Goal: Communication & Community: Answer question/provide support

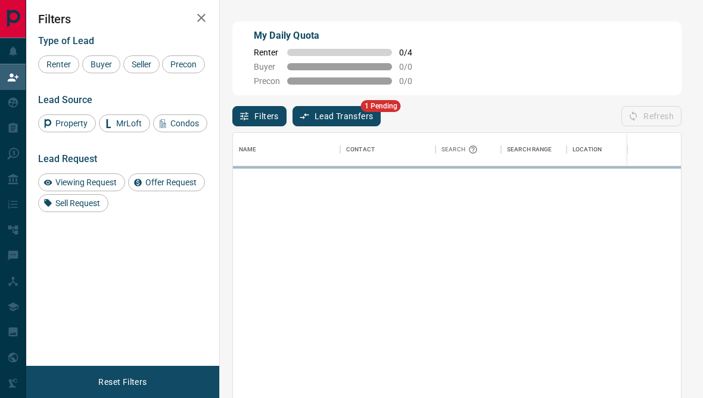
scroll to position [352, 448]
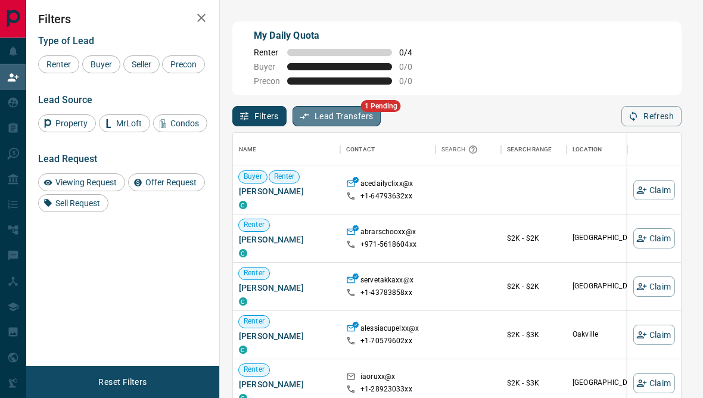
click at [350, 114] on button "Lead Transfers" at bounding box center [336, 116] width 89 height 20
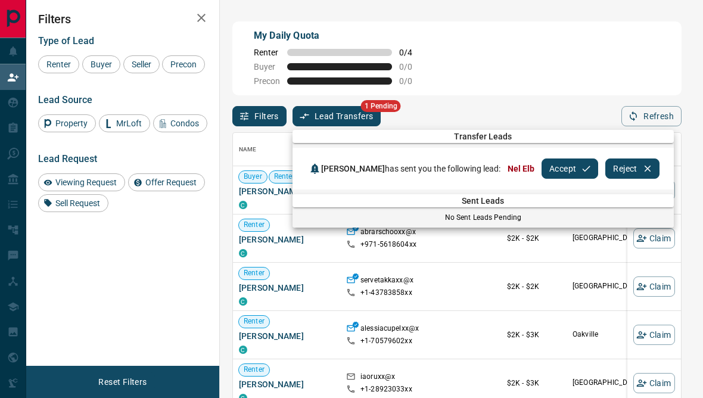
click at [549, 167] on button "Accept" at bounding box center [570, 168] width 57 height 20
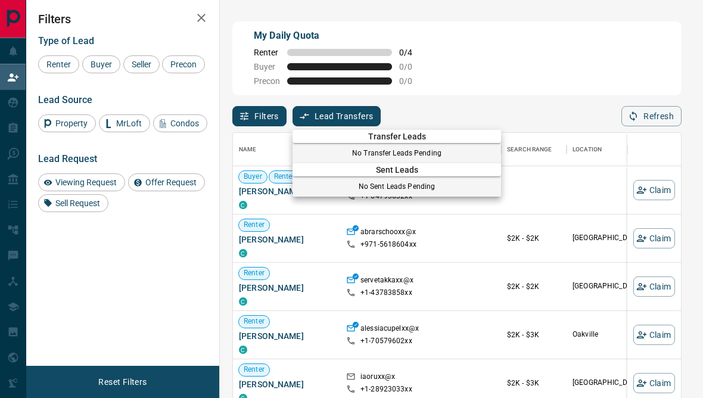
click at [15, 265] on div at bounding box center [351, 199] width 703 height 398
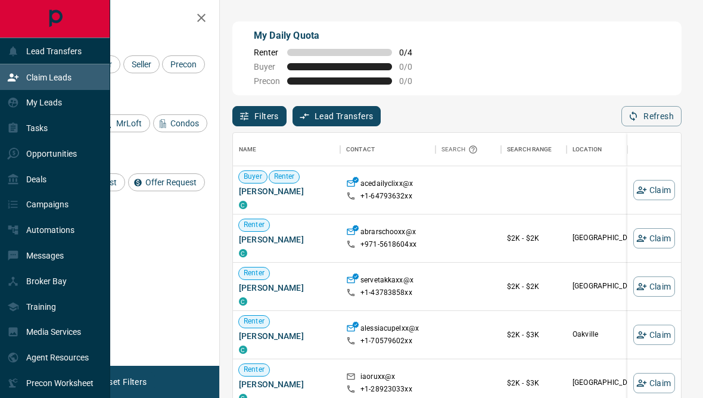
click at [17, 261] on icon at bounding box center [13, 256] width 10 height 10
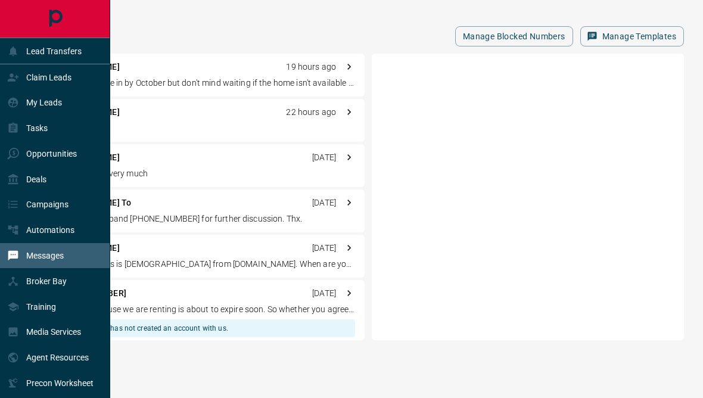
click at [182, 85] on p "Hoping to move in by October but don't mind waiting if the home isn't available…" at bounding box center [205, 83] width 300 height 13
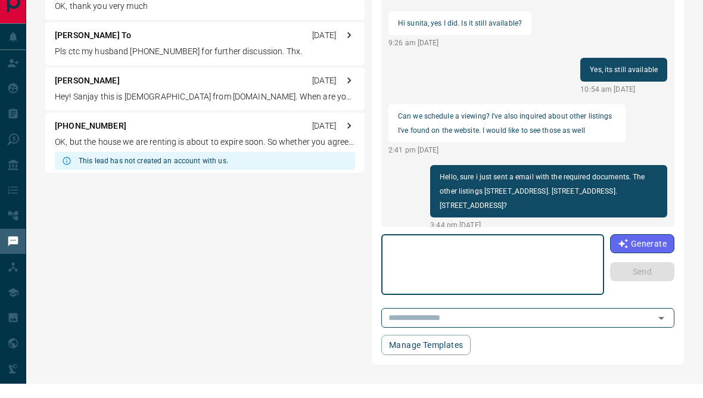
scroll to position [297, 0]
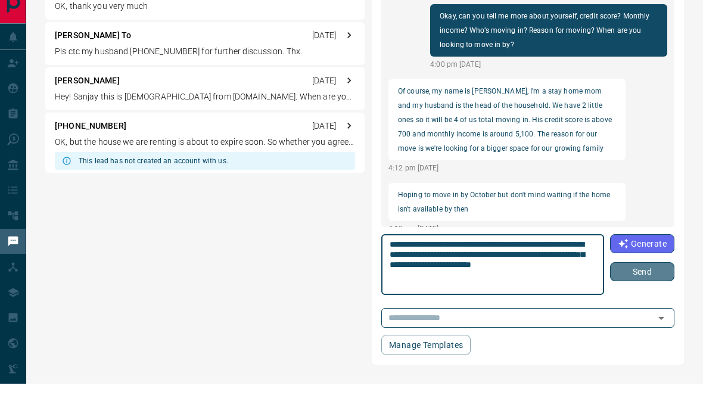
type textarea "**********"
click at [646, 276] on button "Send" at bounding box center [642, 285] width 64 height 19
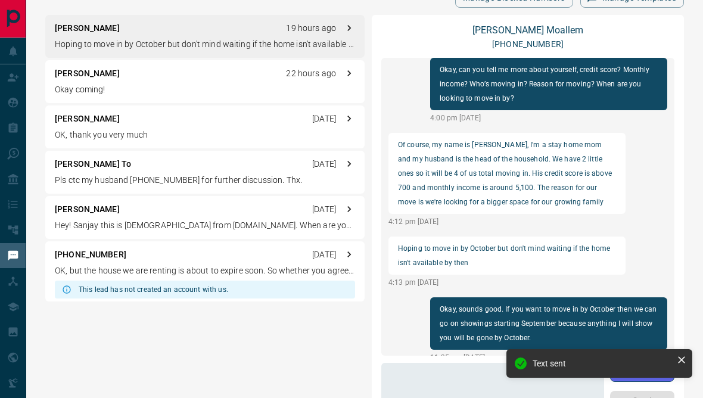
scroll to position [0, 0]
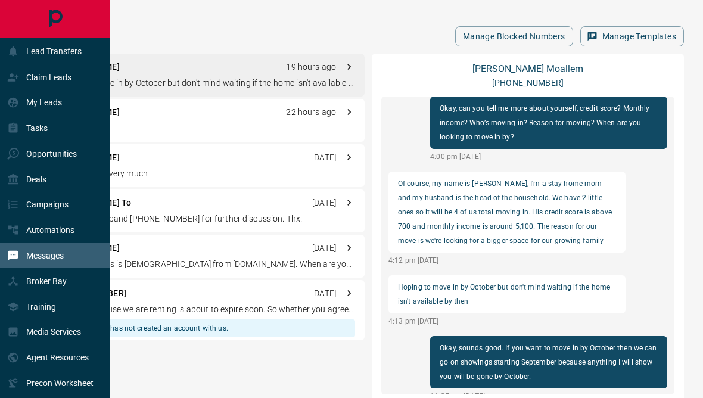
click at [16, 133] on icon at bounding box center [13, 128] width 9 height 10
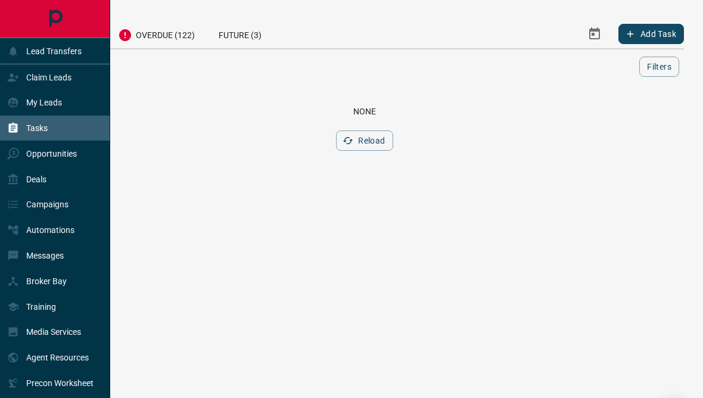
click at [63, 108] on div "My Leads" at bounding box center [55, 103] width 110 height 26
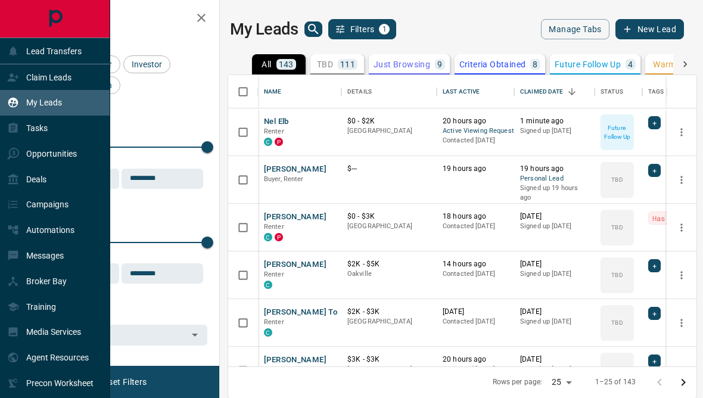
scroll to position [357, 468]
click at [71, 131] on div "Tasks" at bounding box center [55, 129] width 110 height 26
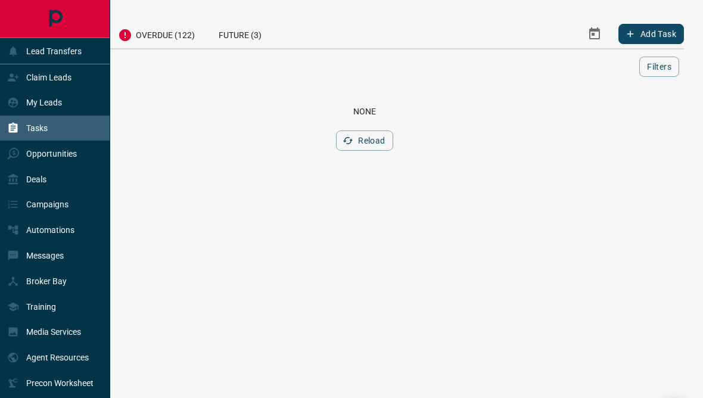
click at [78, 108] on div "My Leads" at bounding box center [55, 103] width 110 height 26
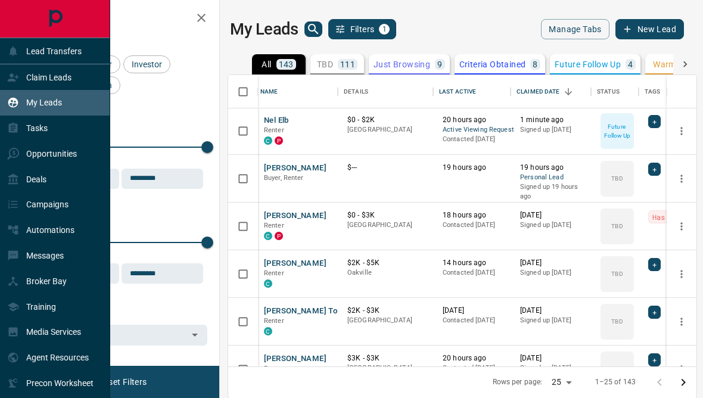
scroll to position [1, 0]
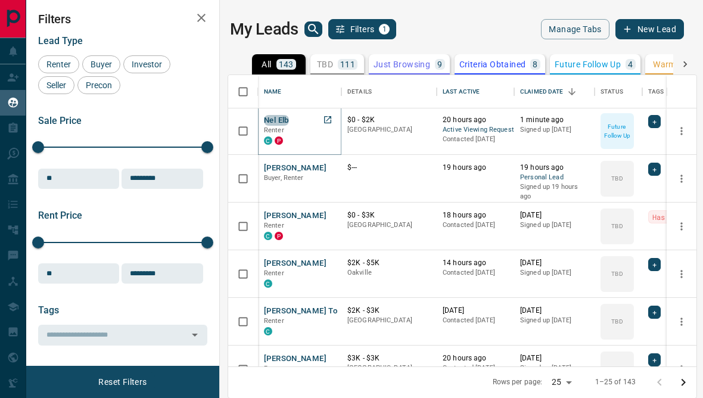
click at [289, 120] on button "Nel Elb" at bounding box center [276, 120] width 25 height 11
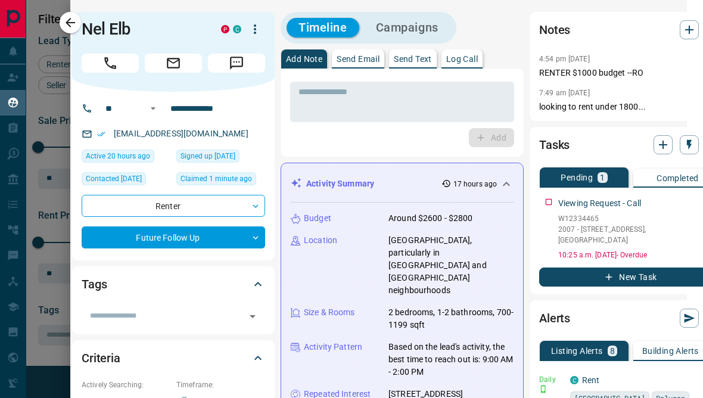
scroll to position [0, 0]
click at [419, 58] on p "Send Text" at bounding box center [413, 59] width 38 height 8
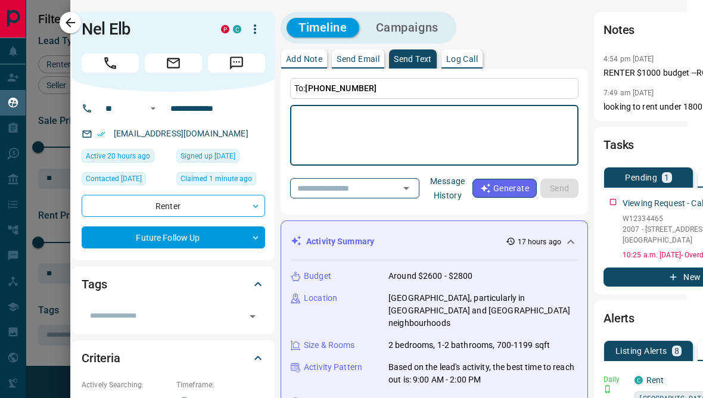
click at [387, 136] on textarea at bounding box center [434, 135] width 272 height 51
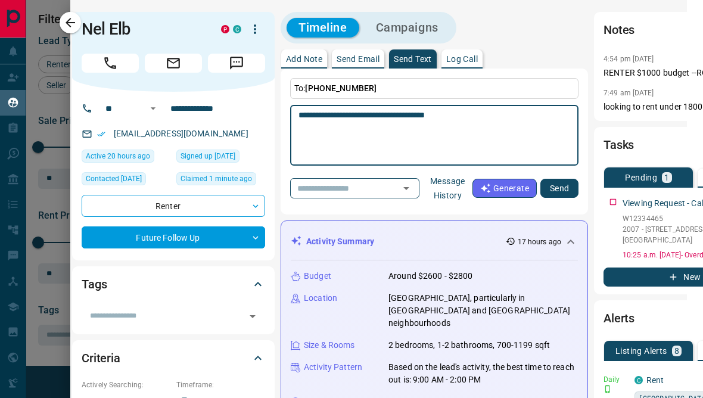
click at [420, 111] on textarea "**********" at bounding box center [429, 135] width 262 height 51
click at [494, 114] on textarea "**********" at bounding box center [429, 135] width 262 height 51
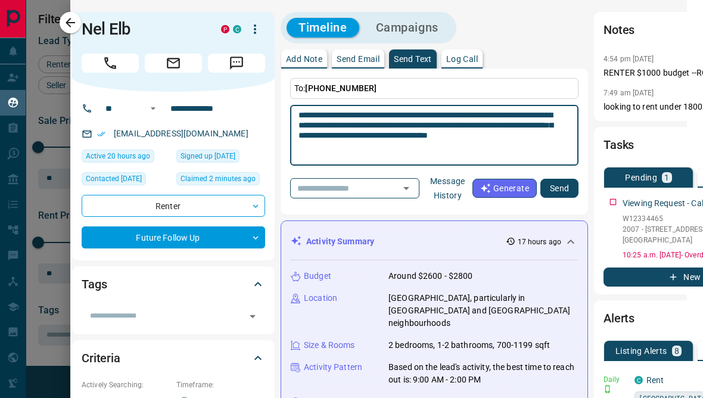
type textarea "**********"
click at [552, 181] on button "Send" at bounding box center [559, 188] width 38 height 19
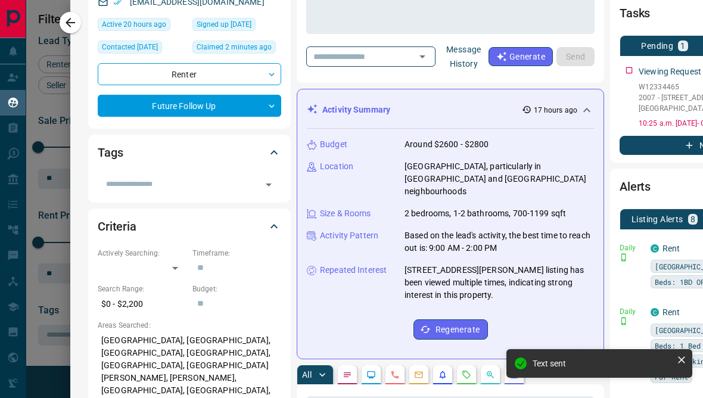
scroll to position [129, 0]
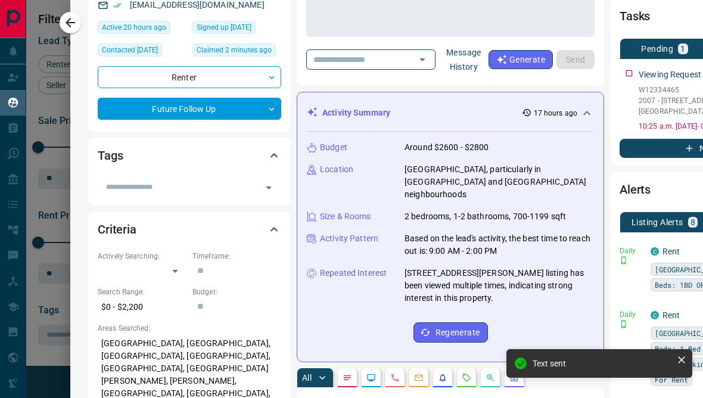
click at [69, 25] on icon "button" at bounding box center [71, 23] width 10 height 10
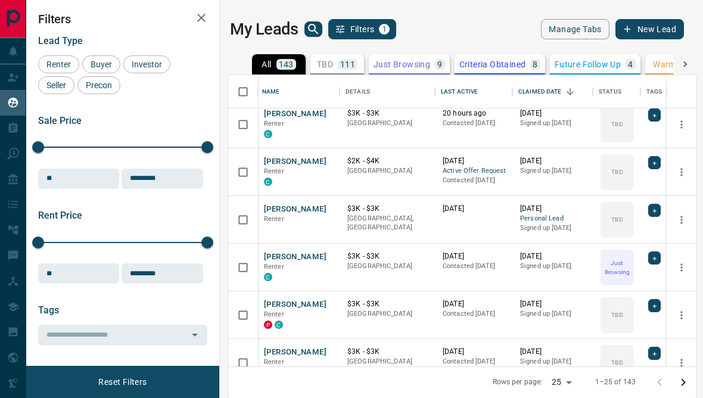
scroll to position [246, 0]
click at [295, 161] on button "[PERSON_NAME]" at bounding box center [295, 161] width 63 height 11
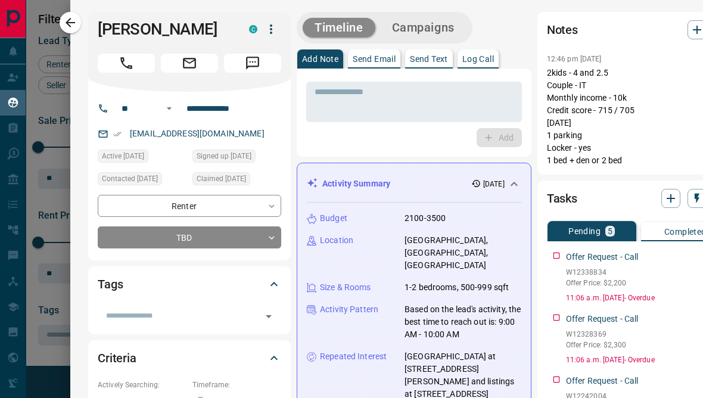
click at [436, 59] on p "Send Text" at bounding box center [429, 59] width 38 height 8
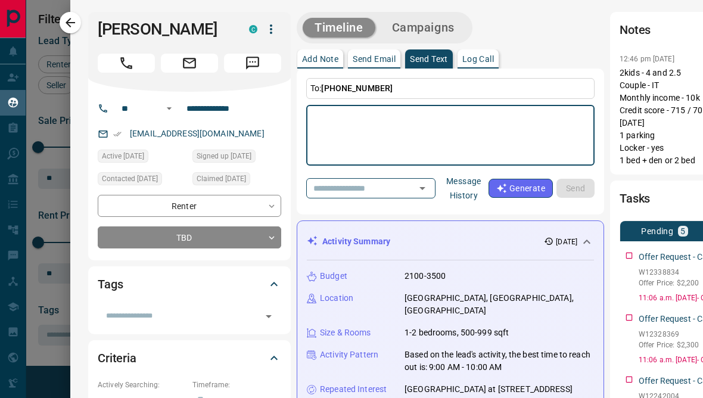
click at [427, 146] on textarea at bounding box center [451, 135] width 272 height 51
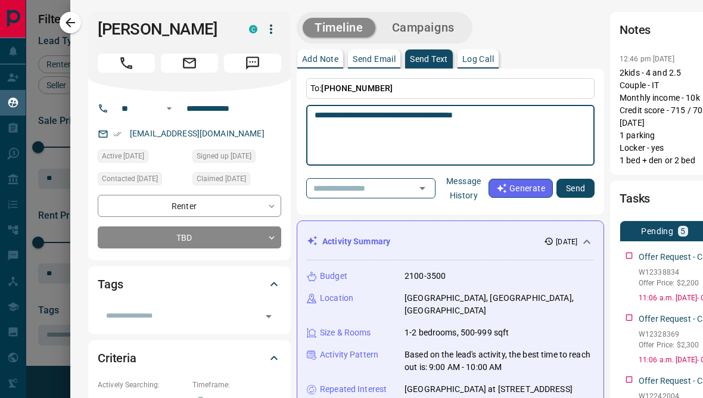
type textarea "**********"
click at [564, 193] on button "Send" at bounding box center [575, 188] width 38 height 19
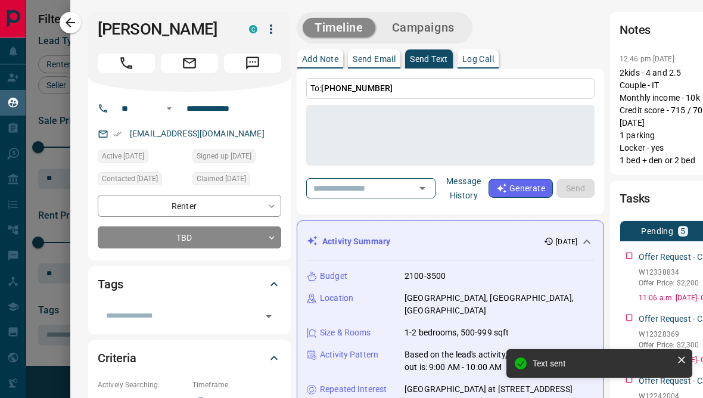
click at [54, 309] on div at bounding box center [351, 199] width 703 height 398
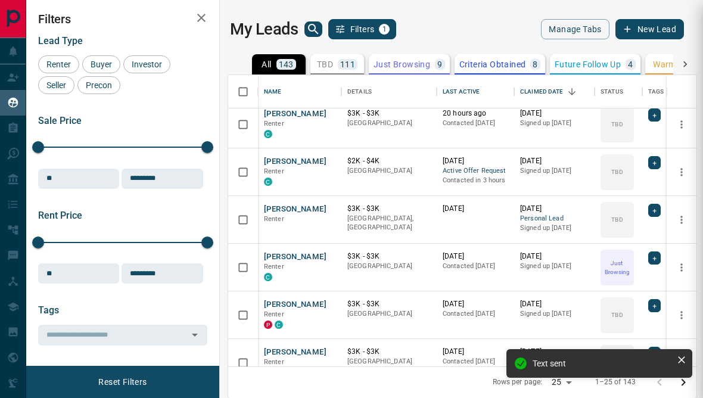
click at [74, 366] on div "Reset Filters" at bounding box center [122, 382] width 193 height 32
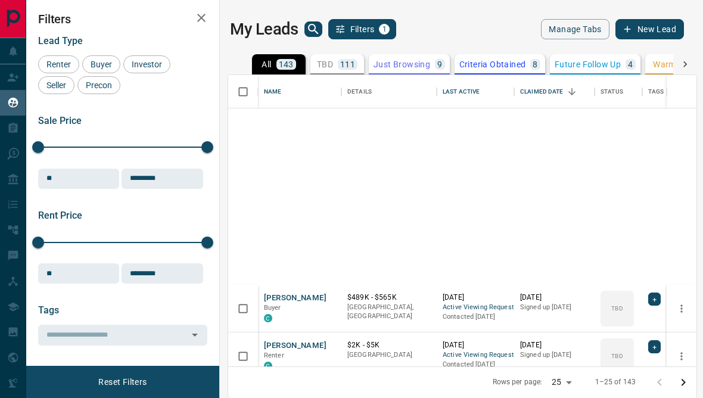
scroll to position [449, -1]
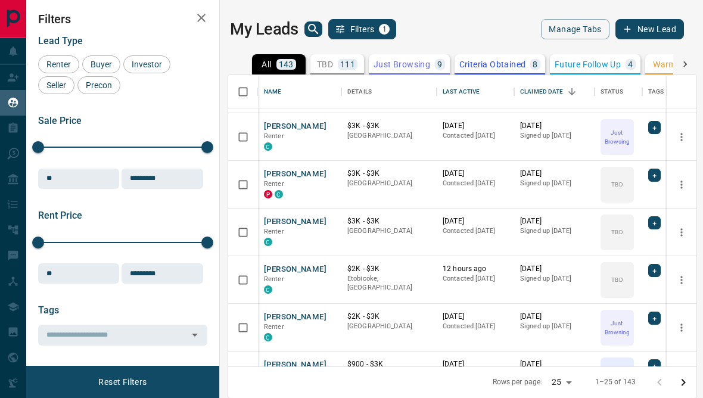
type input "*****"
type input "*******"
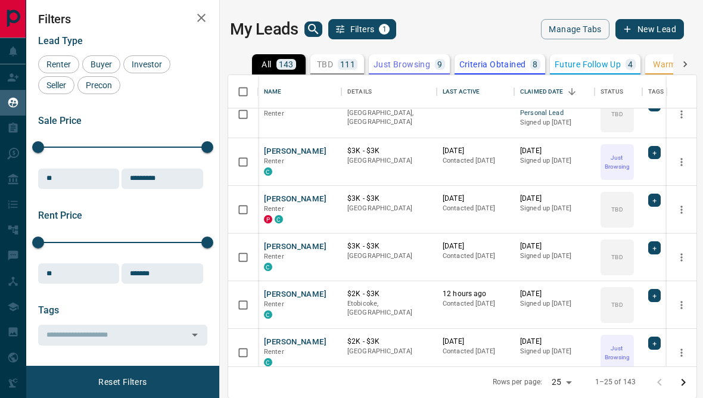
type input "*****"
type input "*******"
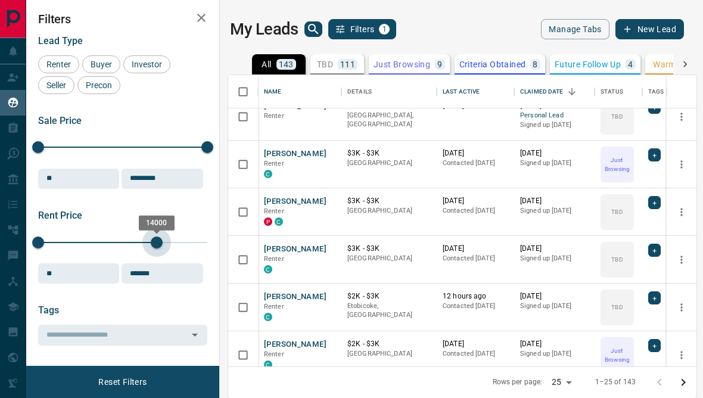
type input "*****"
type input "*******"
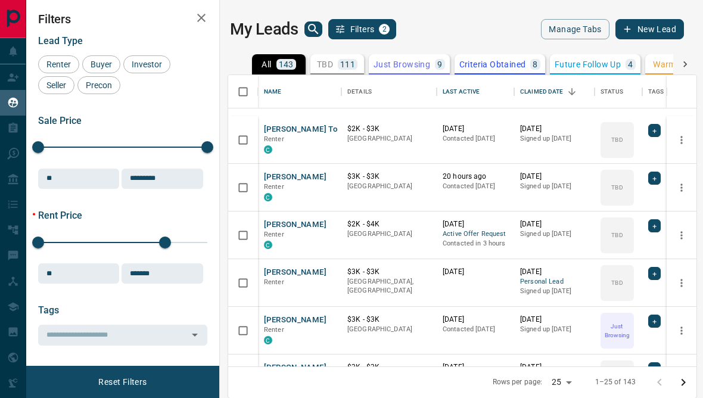
scroll to position [84, -1]
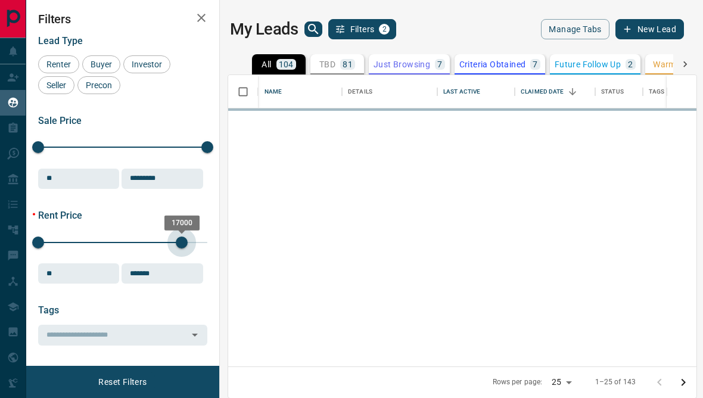
type input "*****"
type input "*******"
type input "*****"
type input "*********"
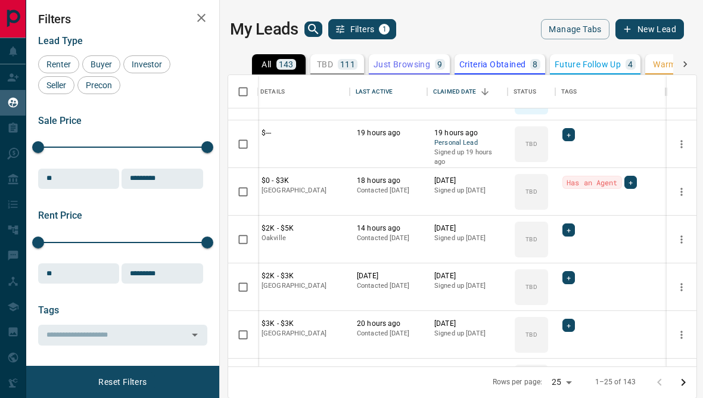
scroll to position [36, 86]
click at [687, 188] on button "more" at bounding box center [682, 192] width 18 height 18
click at [688, 194] on button "more" at bounding box center [682, 192] width 18 height 18
click at [668, 278] on li "Reallocate" at bounding box center [653, 280] width 74 height 21
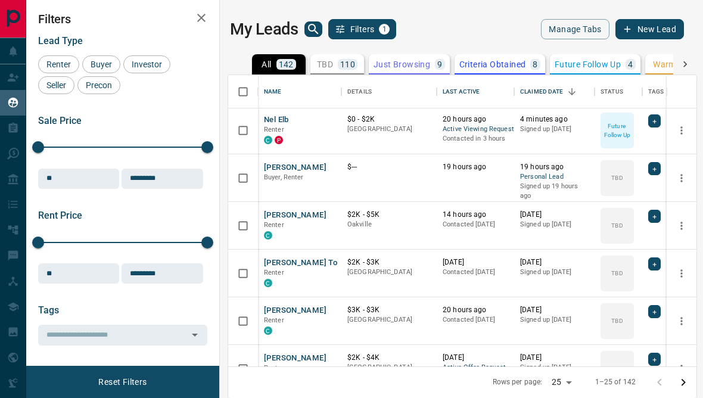
scroll to position [-1, 0]
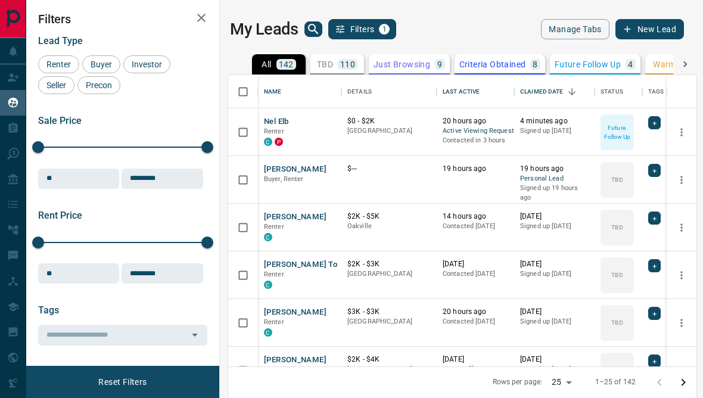
click at [24, 70] on div "Claim Leads" at bounding box center [39, 77] width 64 height 20
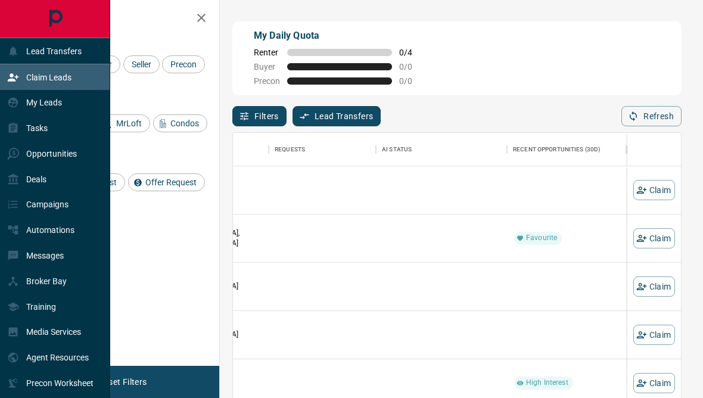
scroll to position [0, 404]
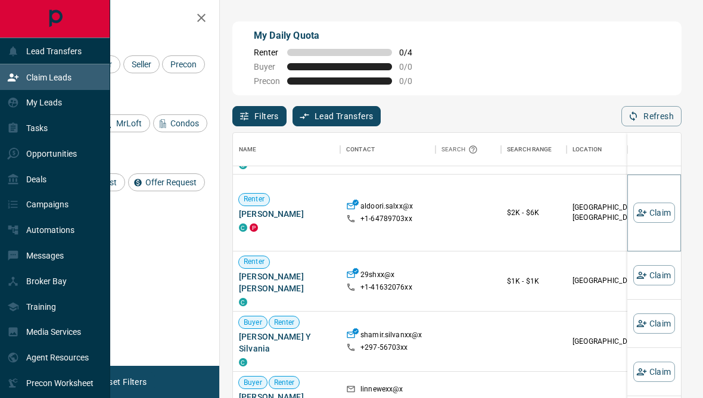
click at [656, 223] on button "Claim" at bounding box center [654, 213] width 42 height 20
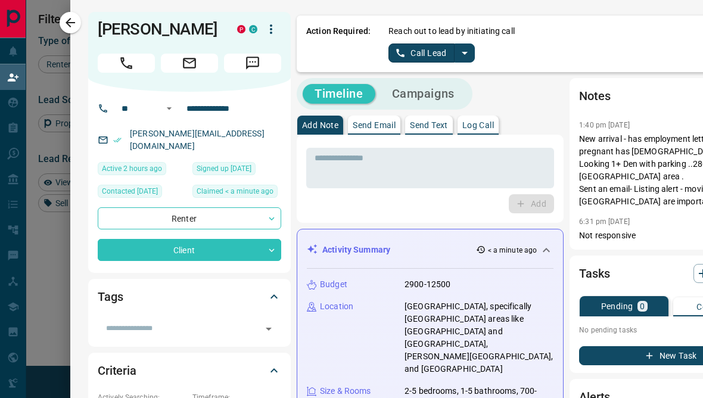
scroll to position [0, 0]
click at [432, 51] on link "Call Lead" at bounding box center [421, 52] width 66 height 19
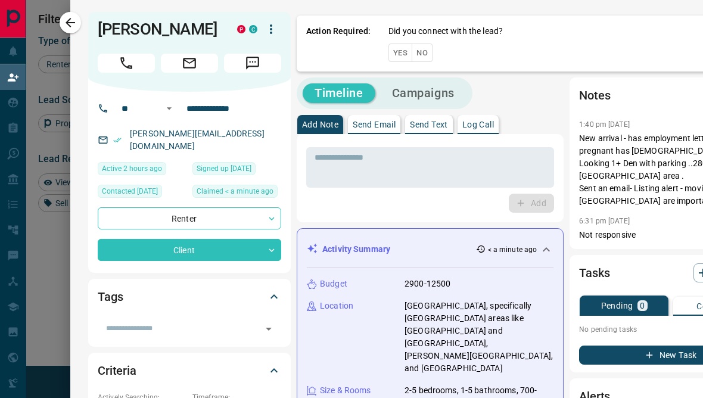
click at [428, 52] on button "No" at bounding box center [422, 52] width 21 height 18
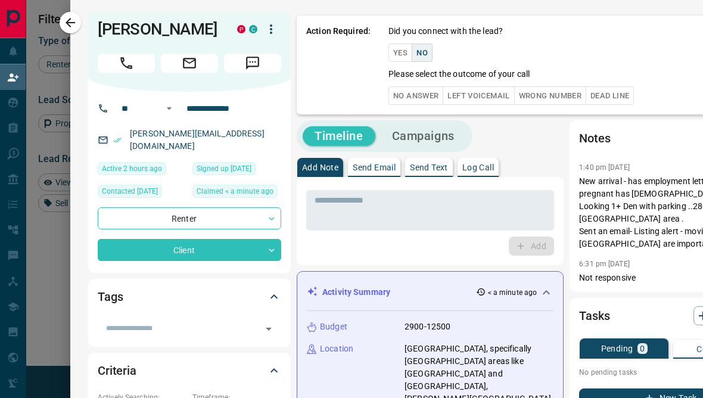
click at [435, 94] on button "No Answer" at bounding box center [415, 95] width 55 height 18
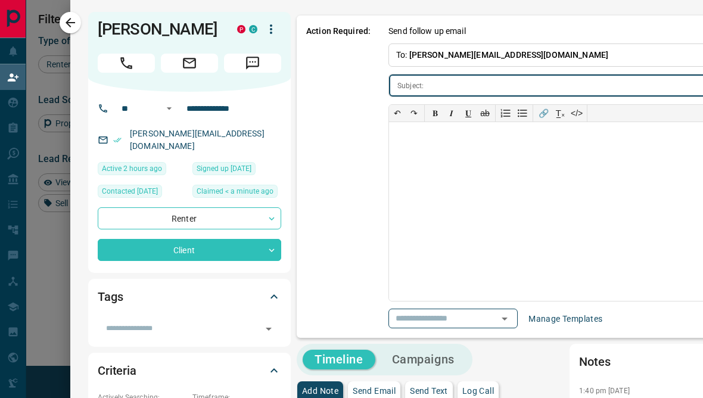
type input "**********"
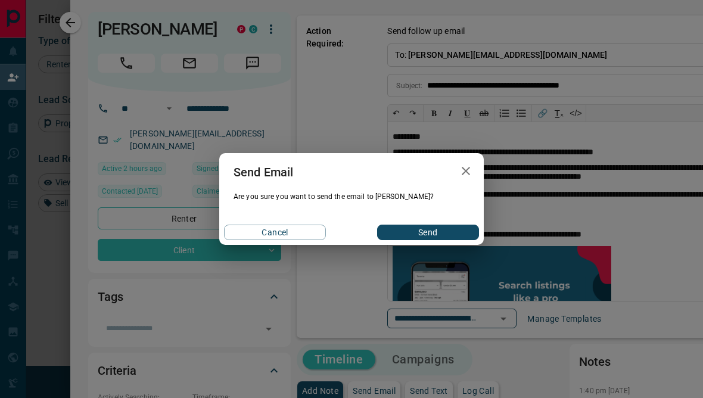
click at [457, 239] on button "Send" at bounding box center [428, 232] width 102 height 15
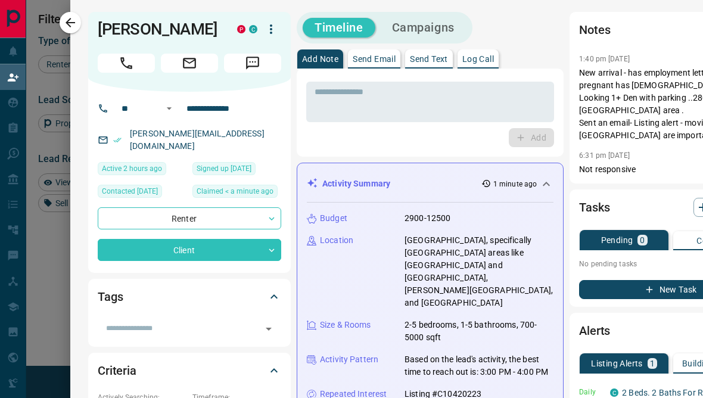
click at [440, 61] on p "Send Text" at bounding box center [429, 59] width 38 height 8
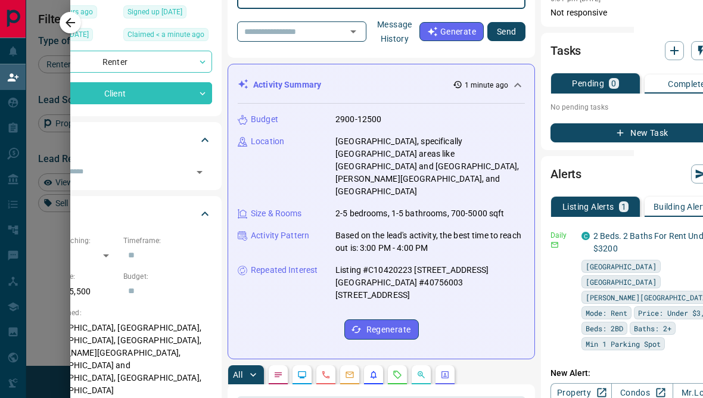
scroll to position [0, 69]
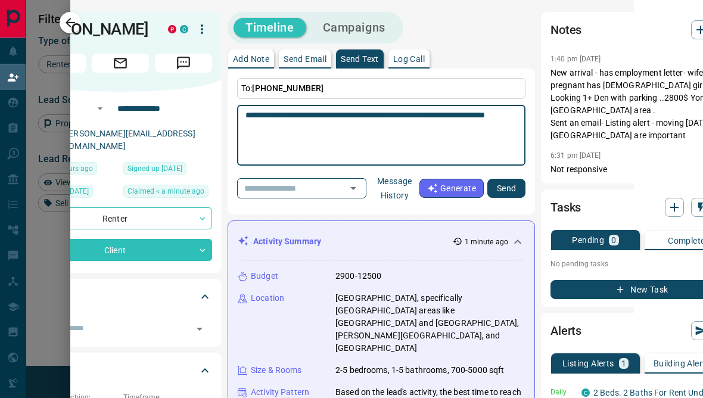
type textarea "**********"
click at [500, 188] on button "Send" at bounding box center [506, 188] width 38 height 19
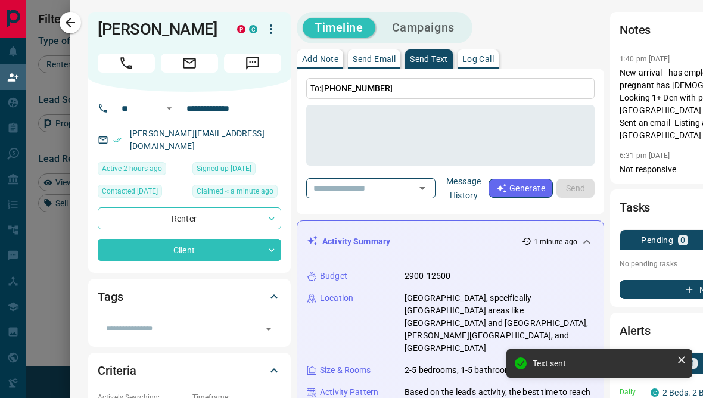
scroll to position [-1, -1]
click at [50, 301] on div at bounding box center [351, 199] width 703 height 398
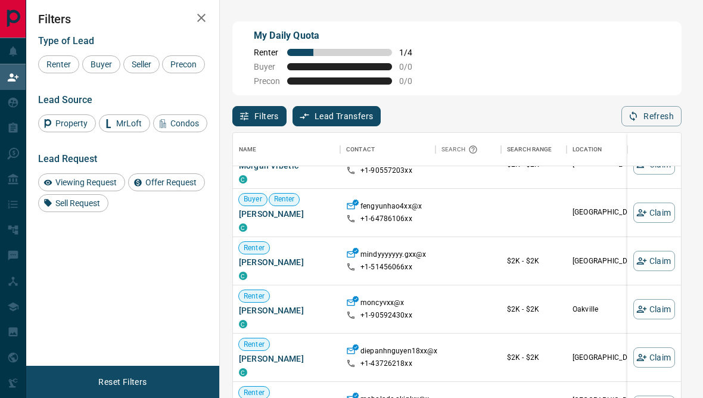
scroll to position [4010, -1]
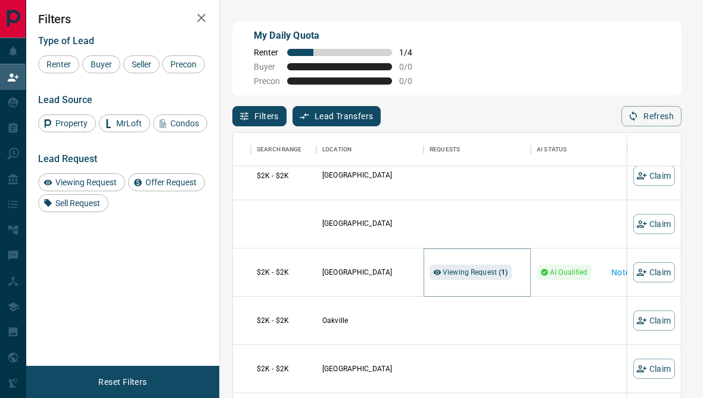
click at [491, 280] on div "Viewing Request ( 1 )" at bounding box center [471, 272] width 82 height 15
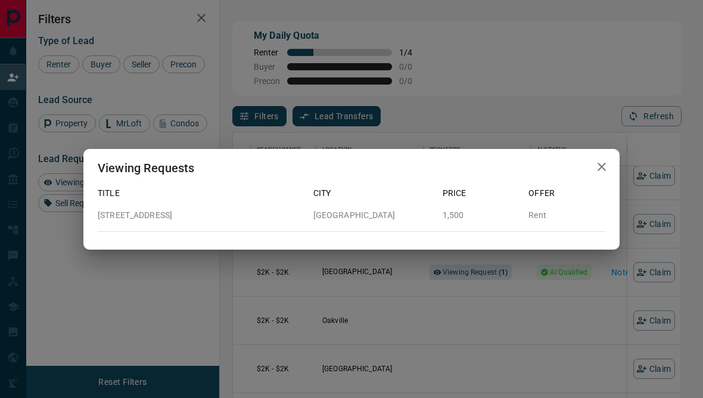
click at [543, 285] on div "Viewing Requests Title City Price Offer [STREET_ADDRESS] 1,500 Rent" at bounding box center [351, 199] width 703 height 398
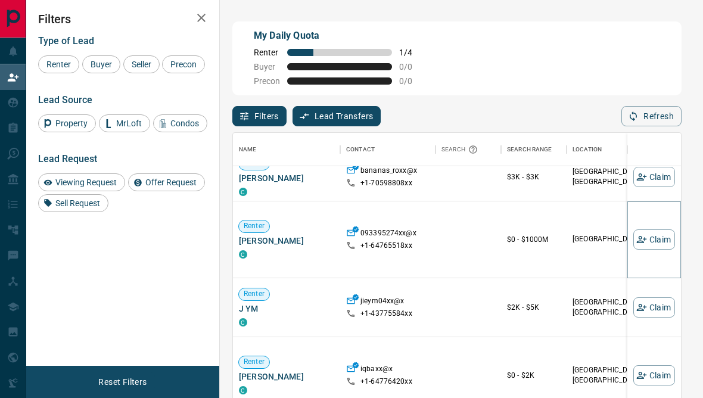
click at [655, 241] on button "Claim" at bounding box center [654, 239] width 42 height 20
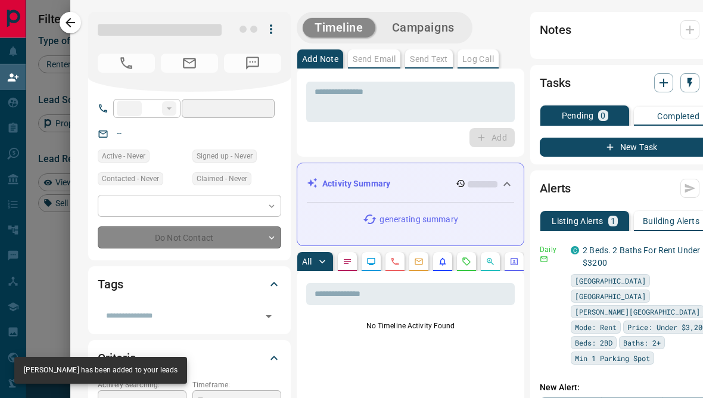
type input "**"
type input "**********"
type input "*"
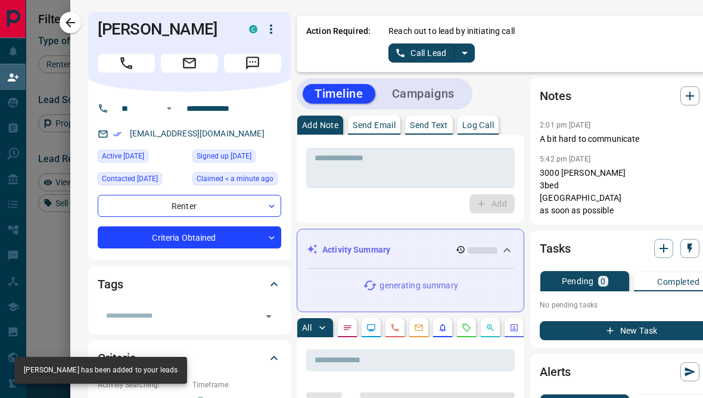
click at [376, 129] on p "Send Email" at bounding box center [374, 125] width 43 height 8
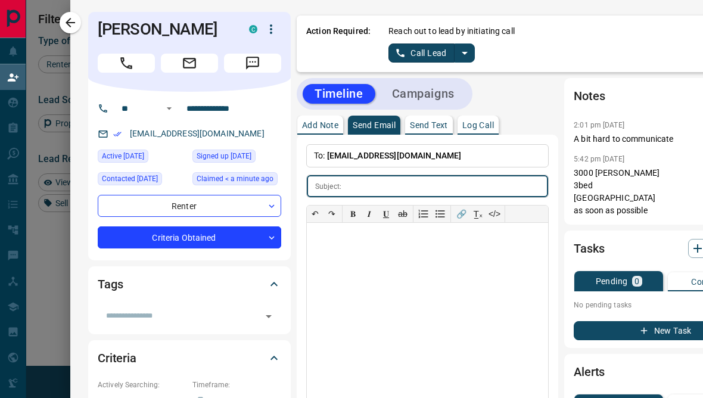
click at [471, 58] on icon "split button" at bounding box center [465, 53] width 14 height 14
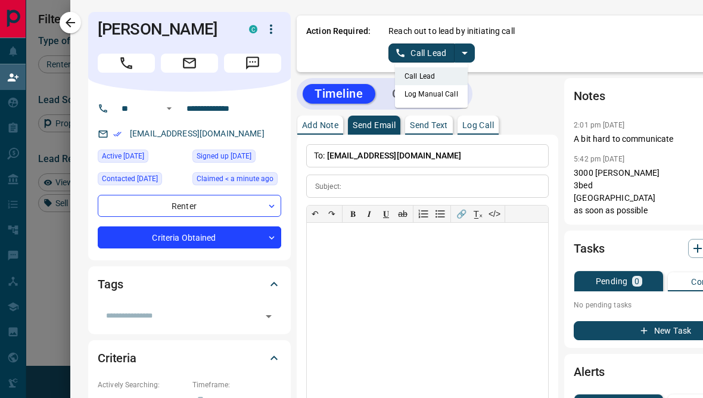
click at [445, 54] on link "Call Lead" at bounding box center [421, 52] width 66 height 19
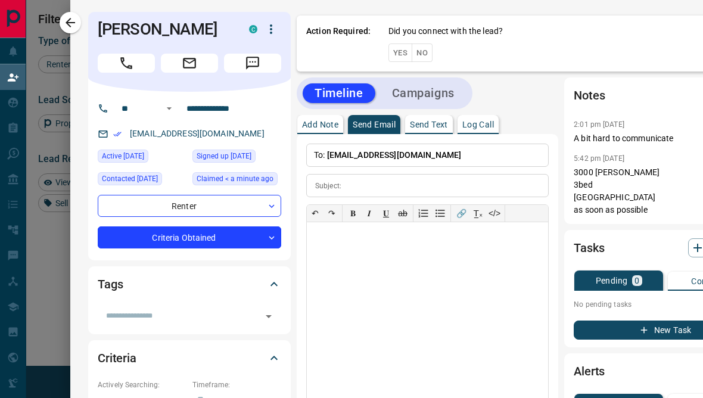
click at [429, 55] on button "No" at bounding box center [422, 52] width 21 height 18
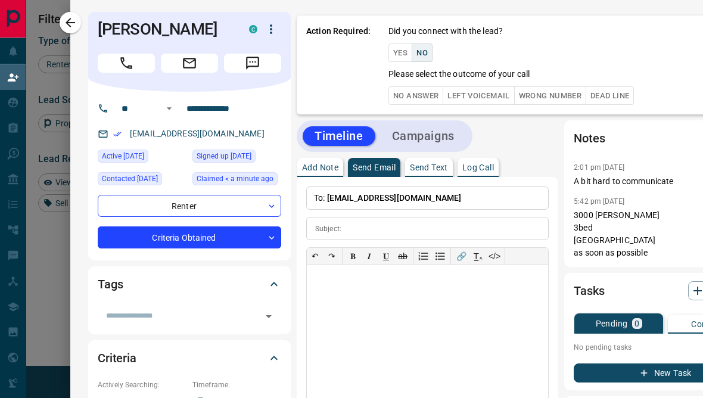
click at [416, 98] on button "No Answer" at bounding box center [415, 95] width 55 height 18
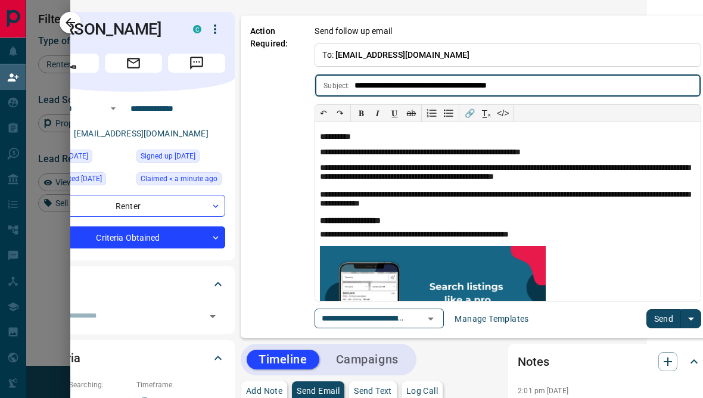
scroll to position [0, 54]
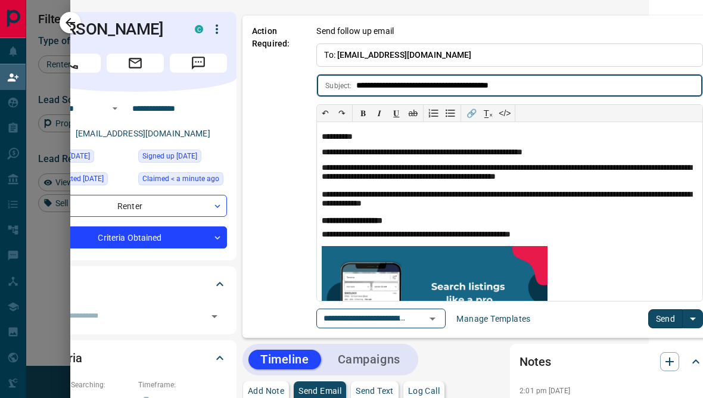
click at [658, 318] on button "Send" at bounding box center [665, 318] width 35 height 19
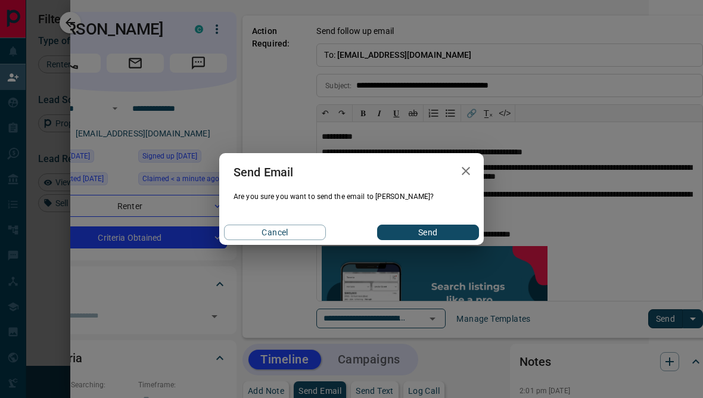
click at [656, 316] on div "Send Email Are you sure you want to send the email to [PERSON_NAME]? Cancel Send" at bounding box center [351, 199] width 703 height 398
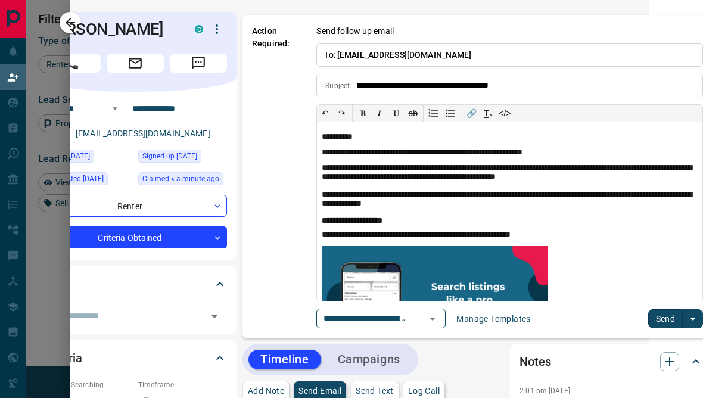
click at [652, 315] on button "Send" at bounding box center [665, 318] width 35 height 19
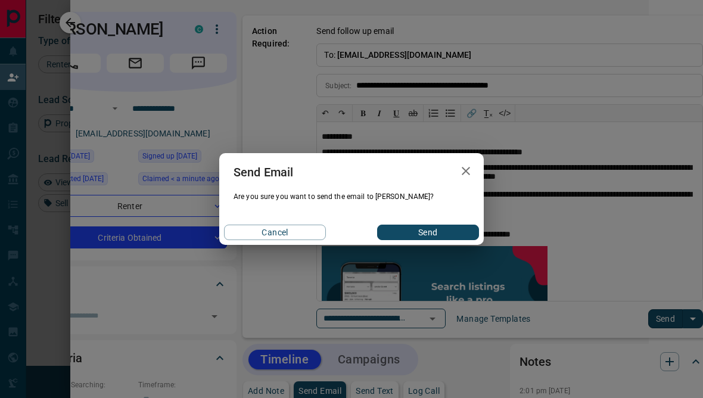
click at [465, 228] on button "Send" at bounding box center [428, 232] width 102 height 15
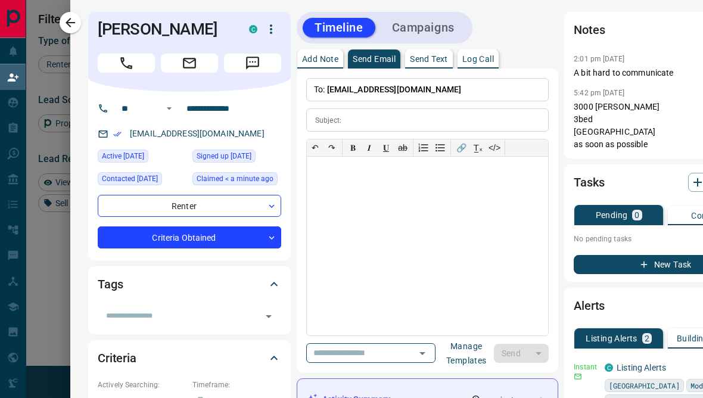
scroll to position [0, 0]
click at [434, 65] on button "Send Text" at bounding box center [429, 58] width 48 height 19
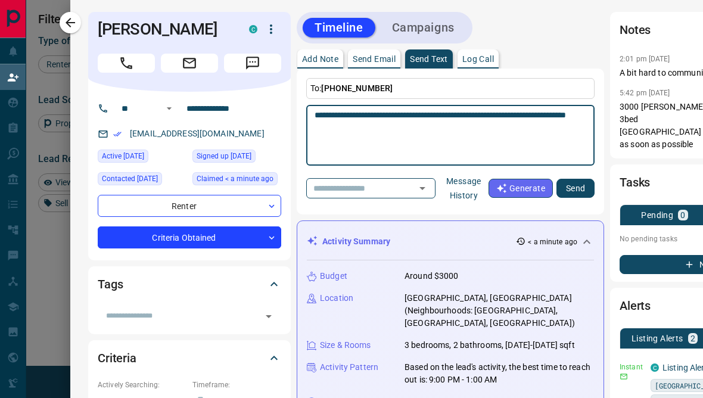
type textarea "**********"
click at [565, 195] on button "Send" at bounding box center [575, 188] width 38 height 19
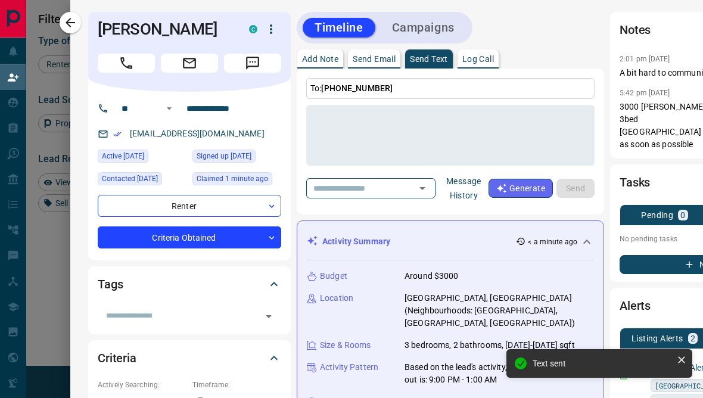
click at [49, 296] on div at bounding box center [351, 199] width 703 height 398
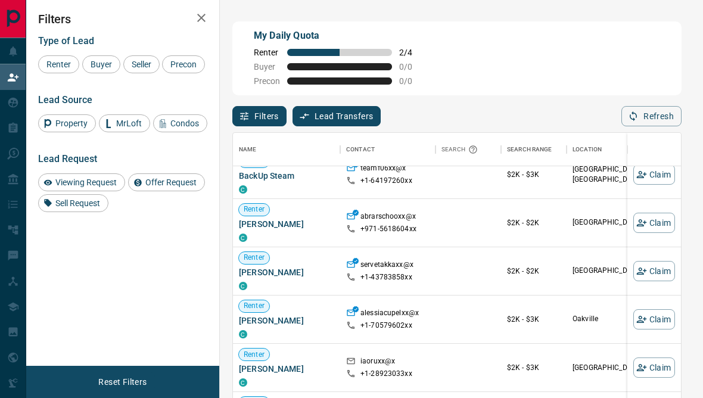
scroll to position [65, 0]
click at [112, 187] on span "Viewing Request" at bounding box center [86, 183] width 70 height 10
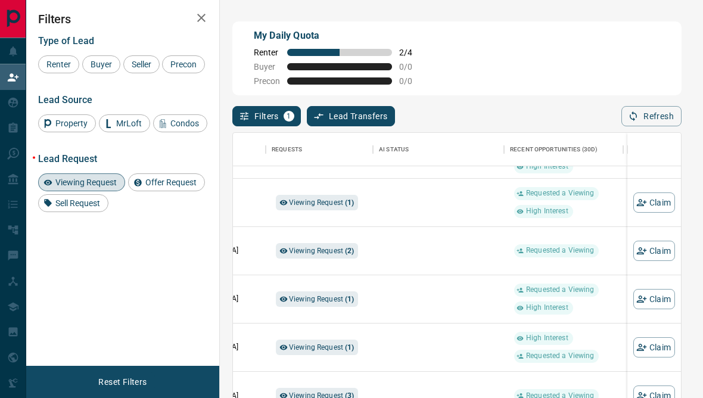
scroll to position [589, 389]
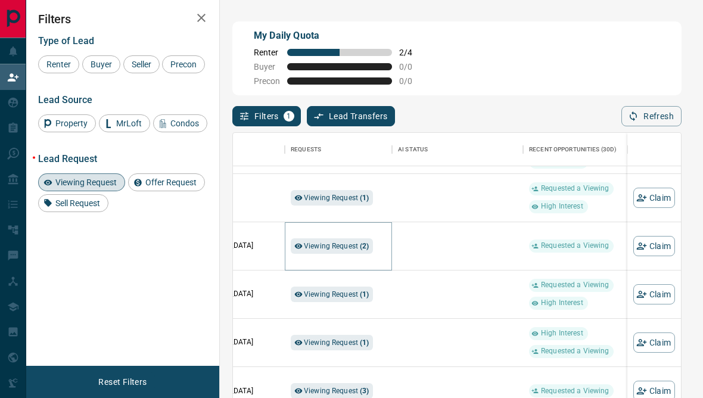
click at [368, 249] on strong "( 2 )" at bounding box center [364, 246] width 9 height 8
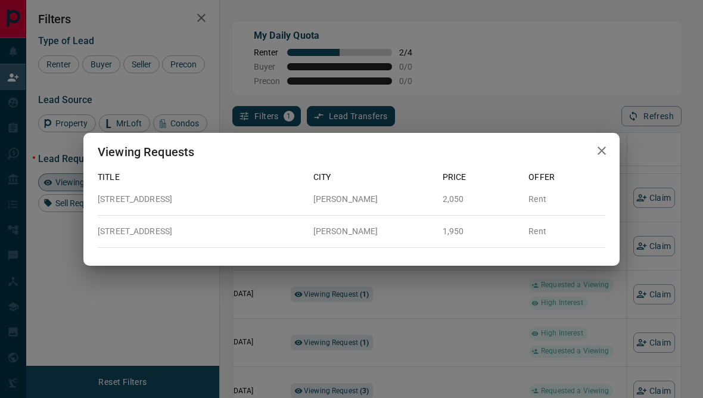
click at [503, 313] on div "Viewing Requests Title City Price Offer [STREET_ADDRESS][GEOGRAPHIC_DATA][PERSO…" at bounding box center [351, 199] width 703 height 398
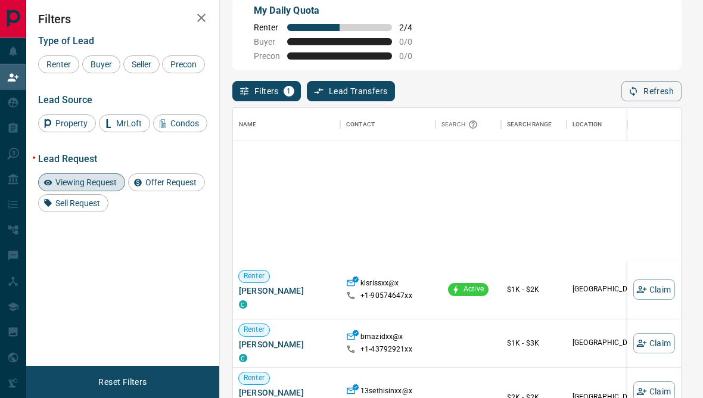
scroll to position [1078, 0]
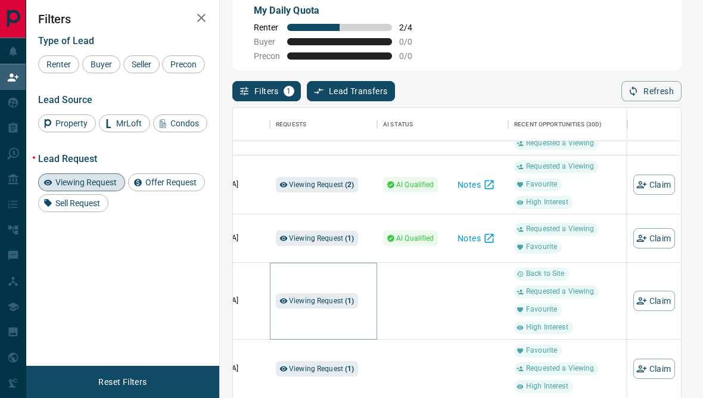
click at [347, 305] on strong "( 1 )" at bounding box center [349, 301] width 9 height 8
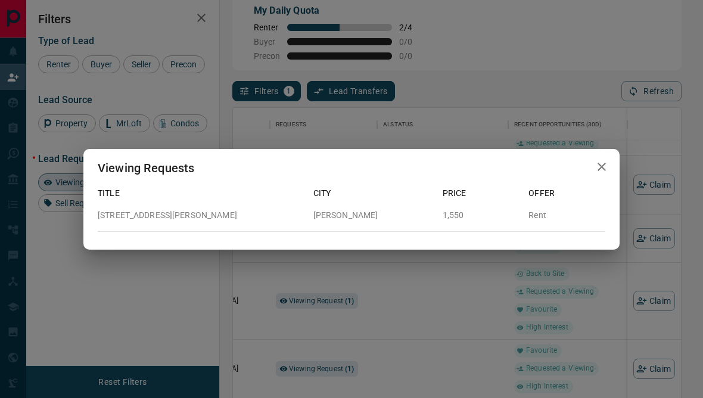
click at [456, 322] on div "Viewing Requests Title City Price Offer [STREET_ADDRESS][PERSON_NAME][PERSON_NA…" at bounding box center [351, 199] width 703 height 398
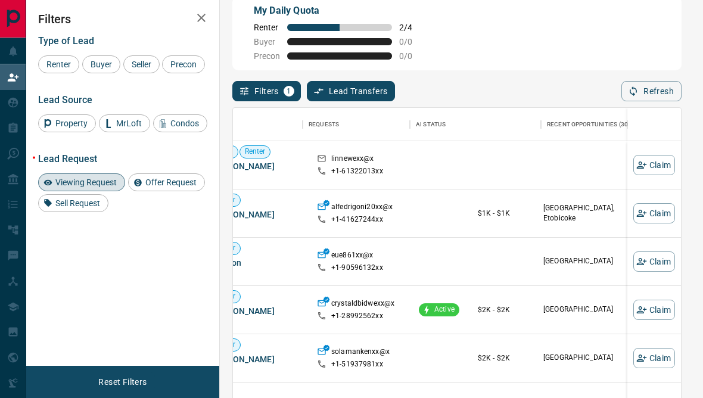
scroll to position [-1, 4]
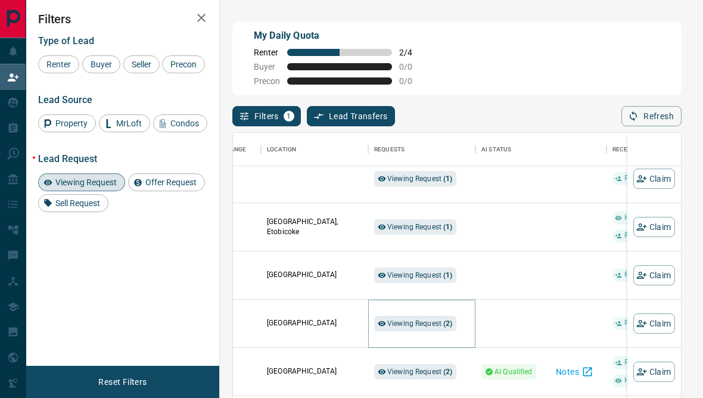
click at [443, 331] on div "Viewing Request ( 2 )" at bounding box center [415, 323] width 82 height 15
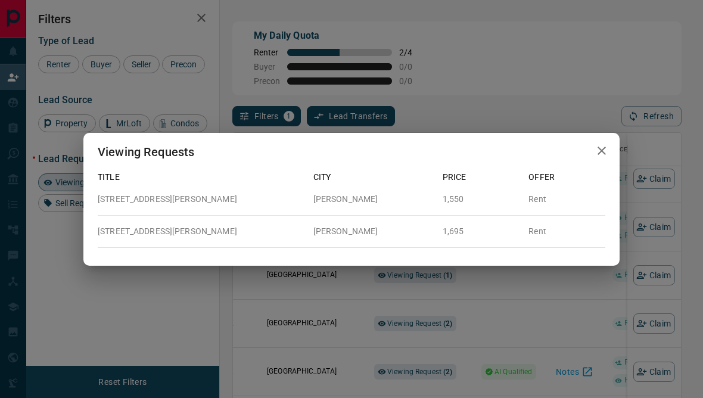
click at [526, 313] on div "Viewing Requests Title City Price Offer [STREET_ADDRESS][PERSON_NAME][PERSON_NA…" at bounding box center [351, 199] width 703 height 398
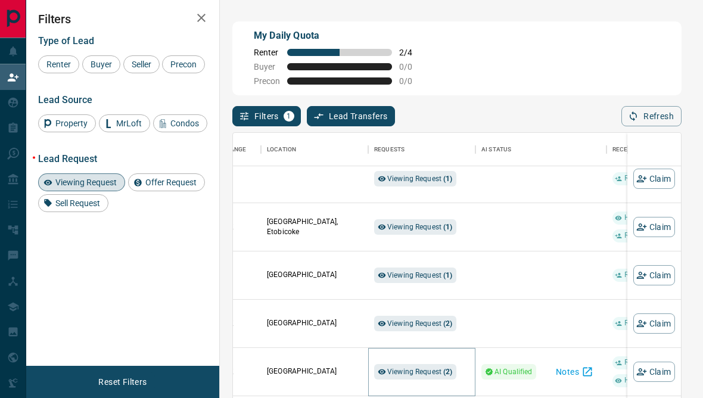
click at [428, 375] on span "Viewing Request ( 2 )" at bounding box center [420, 372] width 66 height 8
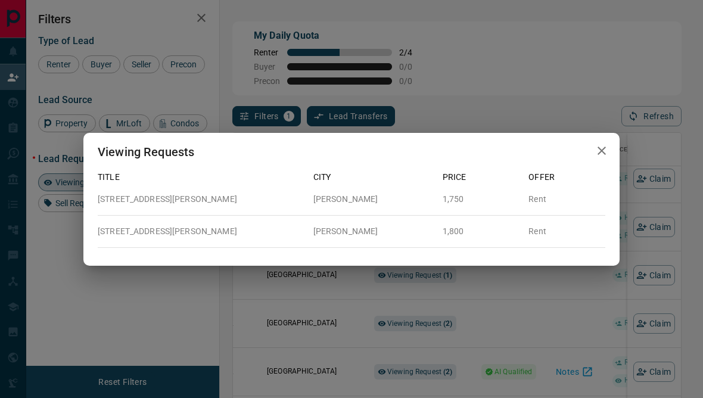
click at [441, 369] on div "Viewing Requests Title City Price Offer 913 - [STREET_ADDRESS][GEOGRAPHIC_DATA]…" at bounding box center [351, 199] width 703 height 398
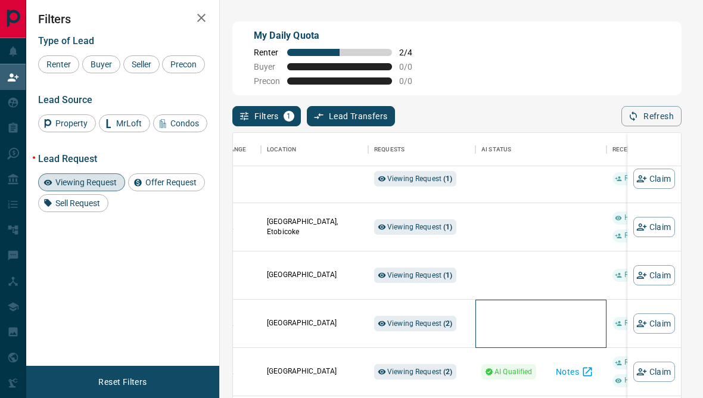
click at [506, 334] on div at bounding box center [540, 324] width 119 height 48
click at [211, 17] on button "button" at bounding box center [201, 18] width 24 height 24
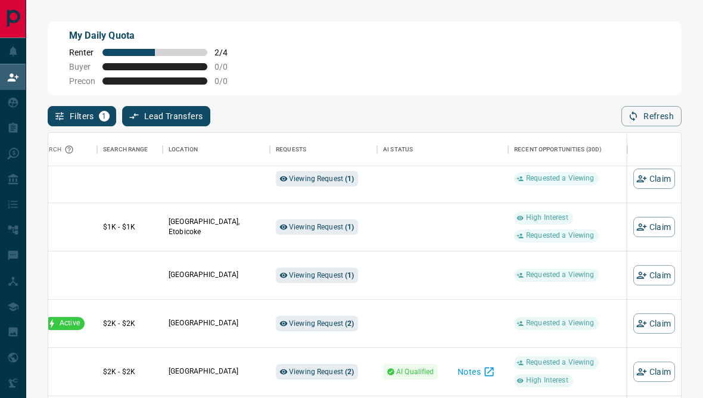
click at [75, 44] on div "My Daily Quota Renter 2 / 4 Buyer 0 / 0 Precon 0 / 0" at bounding box center [155, 57] width 172 height 57
click at [82, 125] on button "Filters 1" at bounding box center [82, 116] width 69 height 20
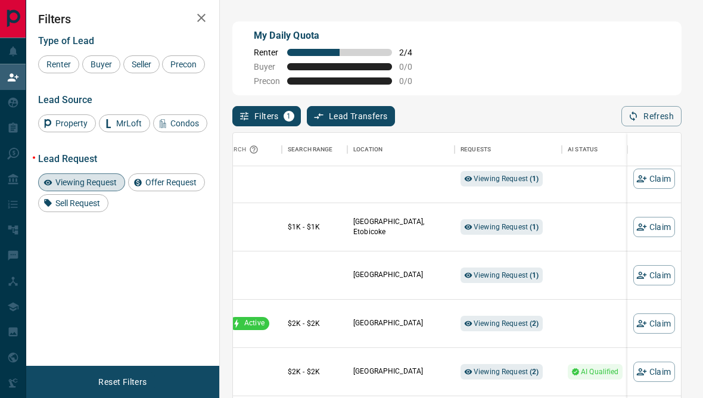
click at [61, 63] on span "Renter" at bounding box center [58, 65] width 33 height 10
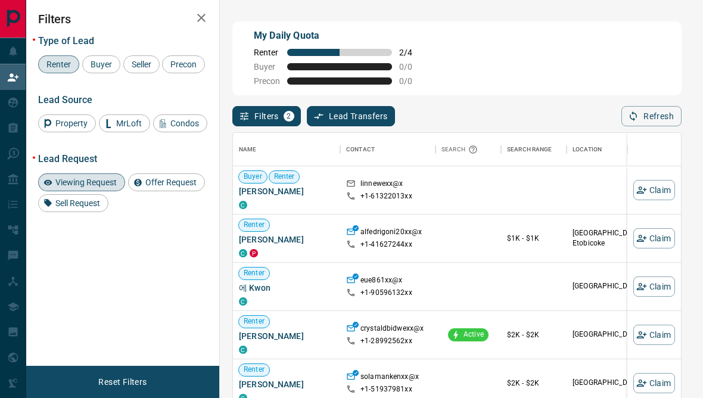
click at [201, 21] on icon "button" at bounding box center [201, 18] width 14 height 14
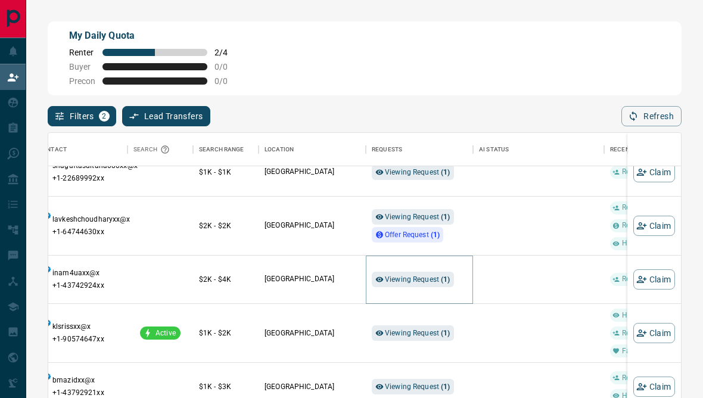
click at [429, 287] on div "Viewing Request ( 1 )" at bounding box center [413, 279] width 82 height 15
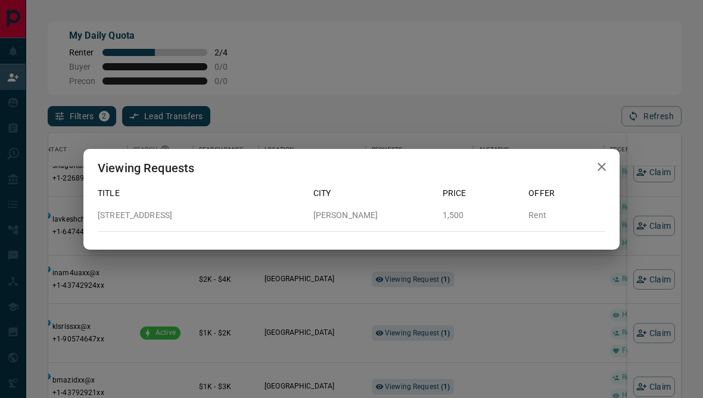
click at [496, 288] on div "Viewing Requests Title City Price Offer [STREET_ADDRESS][GEOGRAPHIC_DATA][PERSO…" at bounding box center [351, 199] width 703 height 398
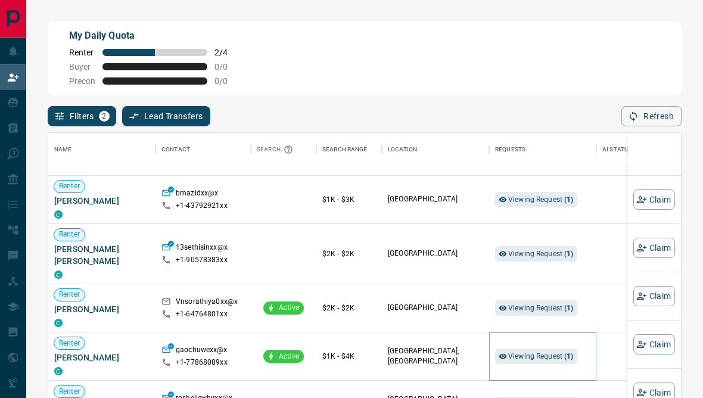
click at [540, 352] on span "Viewing Request ( 1 )" at bounding box center [541, 356] width 66 height 8
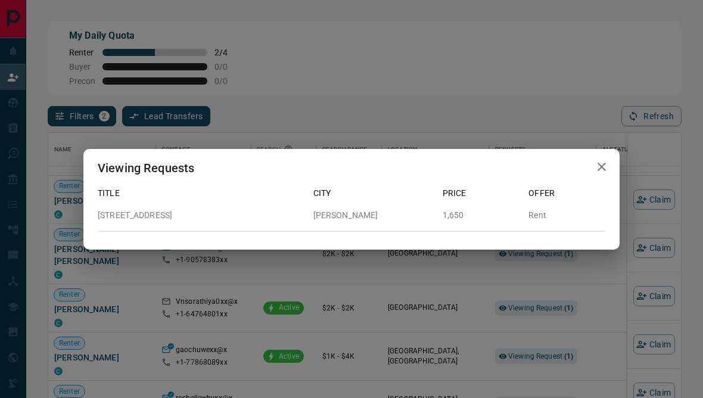
click at [540, 353] on div "Viewing Requests Title City Price Offer [STREET_ADDRESS][GEOGRAPHIC_DATA][PERSO…" at bounding box center [351, 199] width 703 height 398
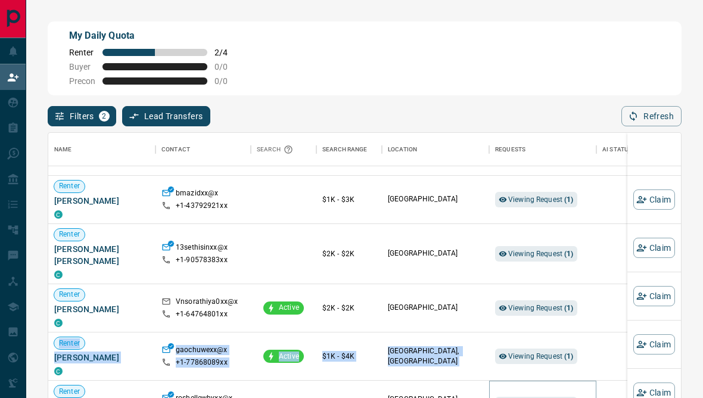
click at [543, 397] on span "Viewing Request ( 1 )" at bounding box center [541, 404] width 66 height 8
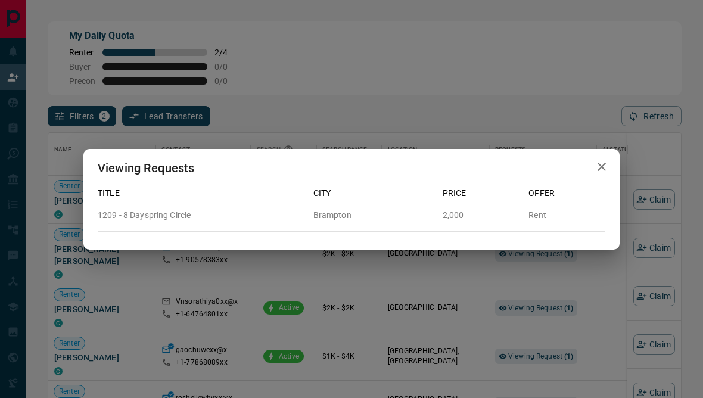
click at [536, 397] on div "Viewing Requests Title City Price Offer 1209 - 8 Dayspring Circle Brampton 2,00…" at bounding box center [351, 199] width 703 height 398
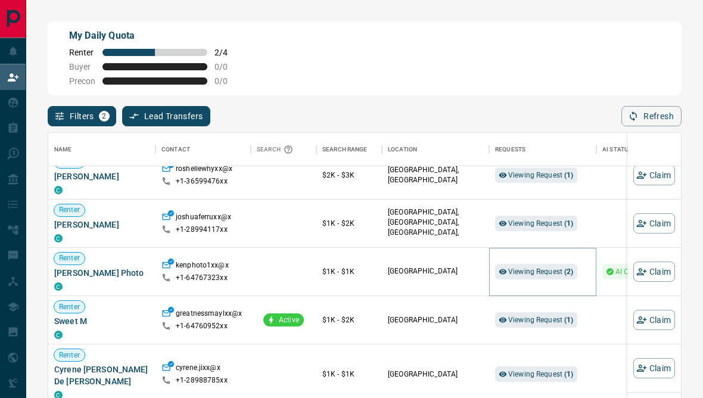
click at [546, 276] on span "Viewing Request ( 2 )" at bounding box center [541, 271] width 66 height 8
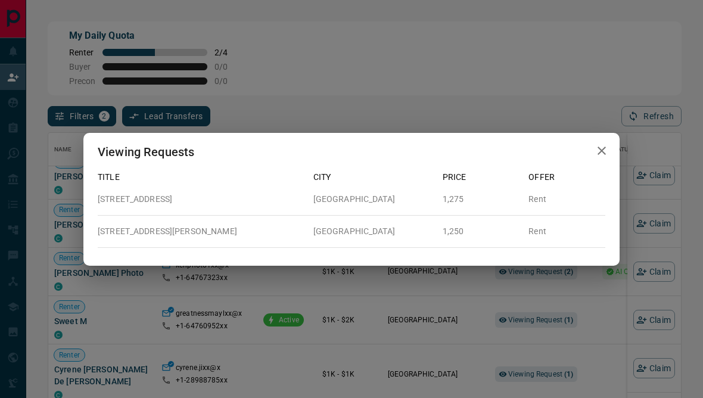
click at [545, 287] on div "Viewing Requests Title City Price Offer [STREET_ADDRESS] 1,275 Rent [STREET_ADD…" at bounding box center [351, 199] width 703 height 398
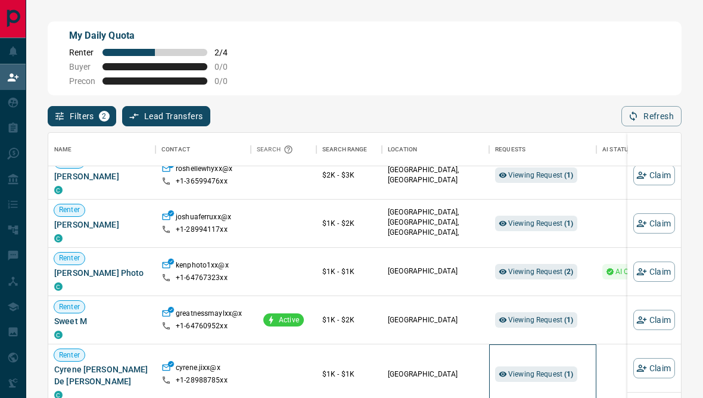
click at [534, 352] on div "Viewing Request ( 1 )" at bounding box center [542, 374] width 95 height 60
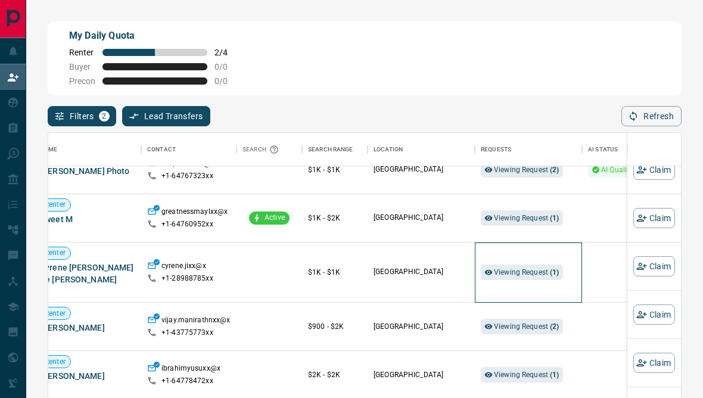
scroll to position [1566, 14]
click at [540, 323] on span "Viewing Request ( 2 )" at bounding box center [527, 327] width 66 height 8
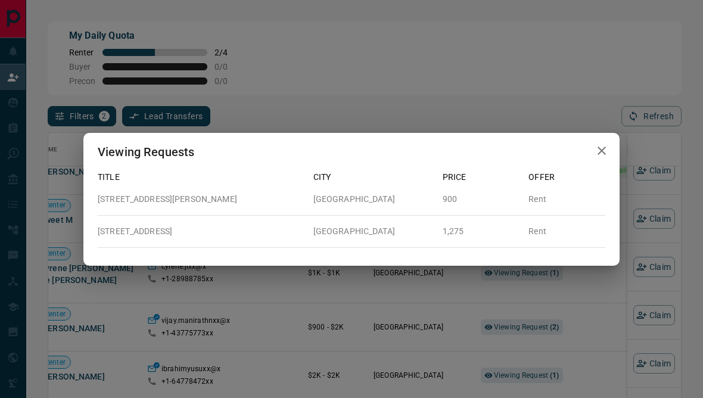
click at [537, 325] on div "Viewing Requests Title City Price Offer [STREET_ADDRESS][PERSON_NAME] Rent [STR…" at bounding box center [351, 199] width 703 height 398
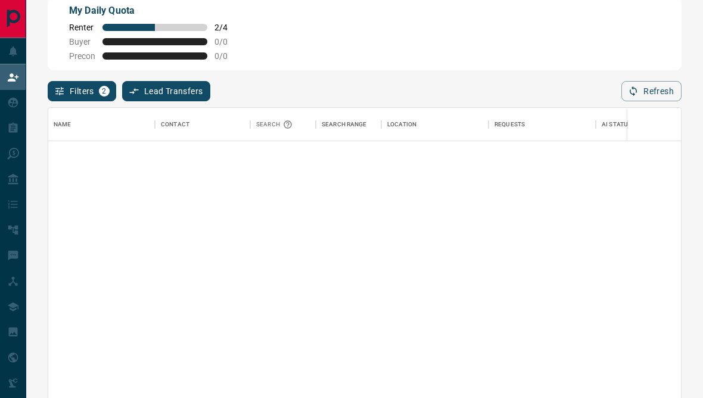
scroll to position [889, -1]
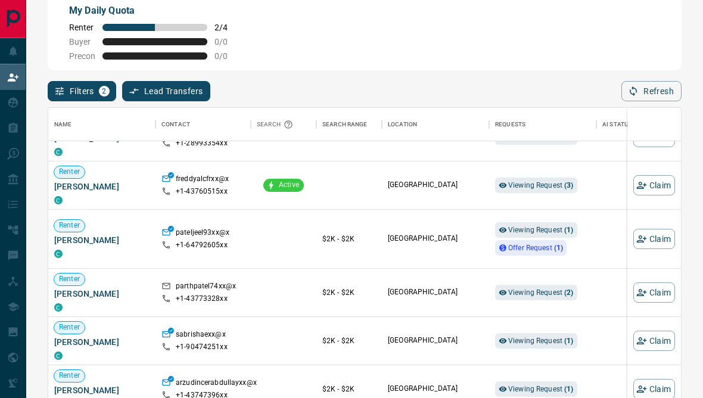
click at [67, 97] on button "Filters 2" at bounding box center [82, 91] width 69 height 20
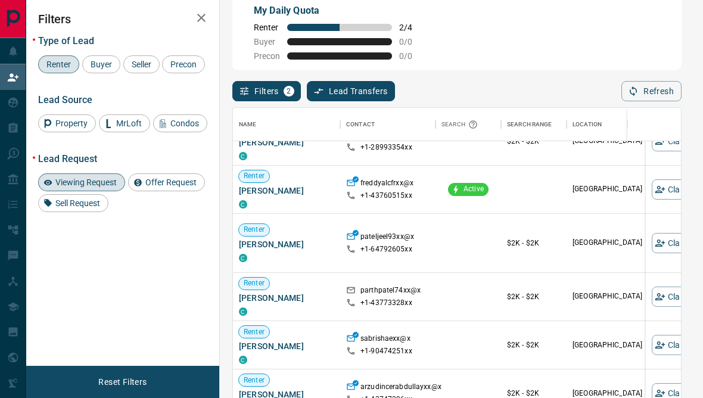
scroll to position [751, 0]
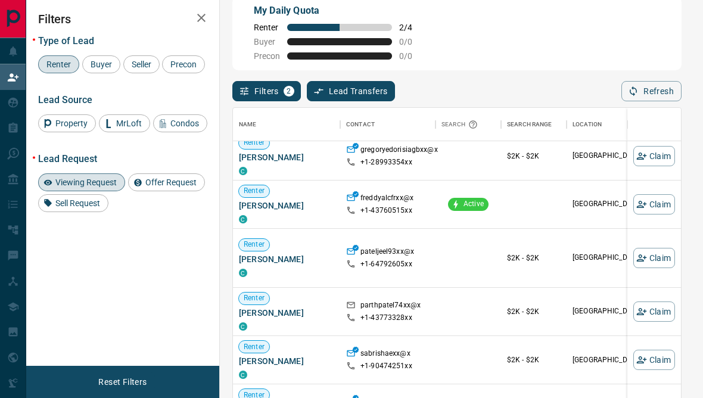
click at [52, 62] on span "Renter" at bounding box center [58, 65] width 33 height 10
click at [197, 24] on icon "button" at bounding box center [201, 18] width 14 height 14
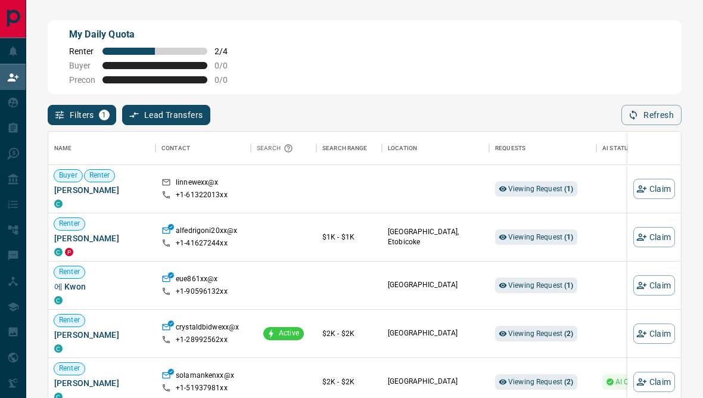
scroll to position [0, 0]
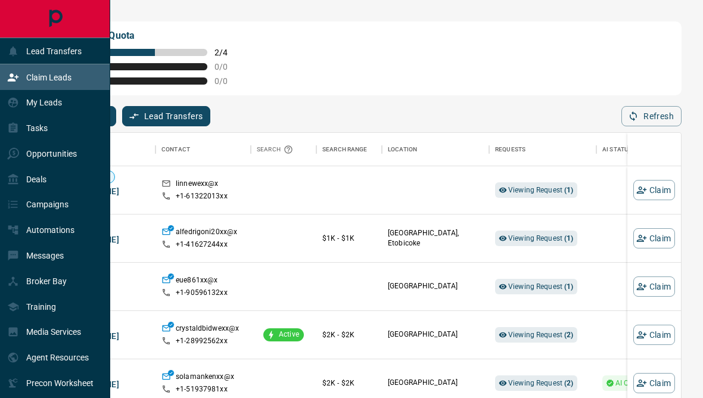
click at [4, 77] on div "Claim Leads" at bounding box center [55, 77] width 110 height 26
click at [21, 76] on div "Claim Leads" at bounding box center [39, 77] width 64 height 20
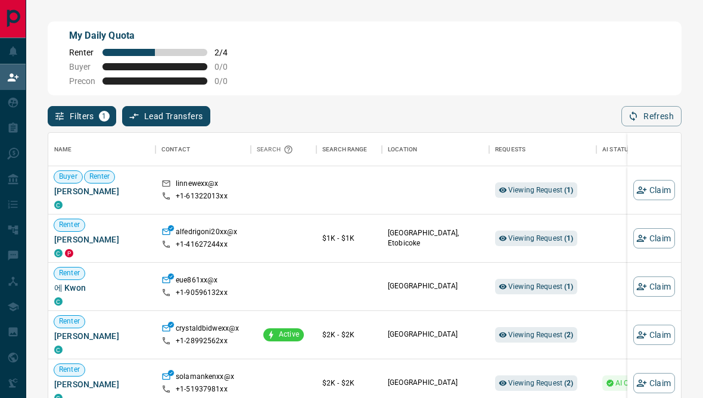
click at [140, 77] on div "My Daily Quota Renter 2 / 4 Buyer 0 / 0 Precon 0 / 0" at bounding box center [155, 57] width 172 height 57
click at [76, 120] on button "Filters 1" at bounding box center [82, 116] width 69 height 20
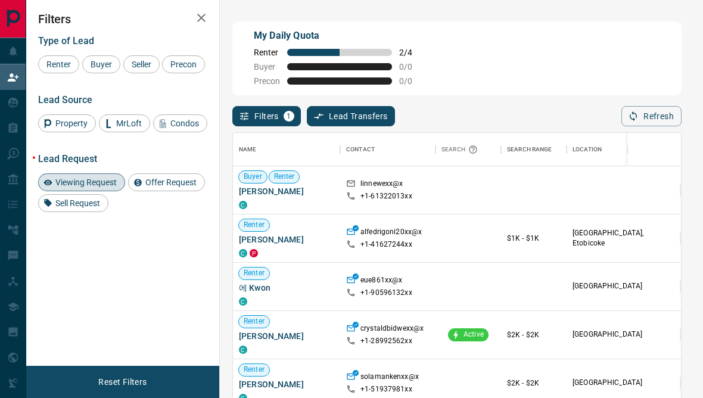
scroll to position [352, 448]
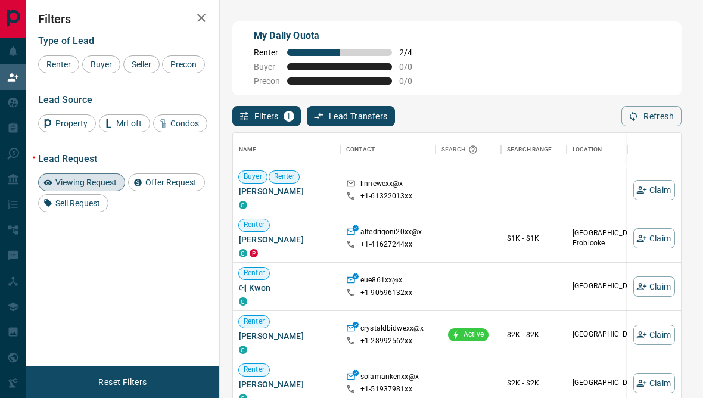
click at [62, 187] on span "Viewing Request" at bounding box center [86, 183] width 70 height 10
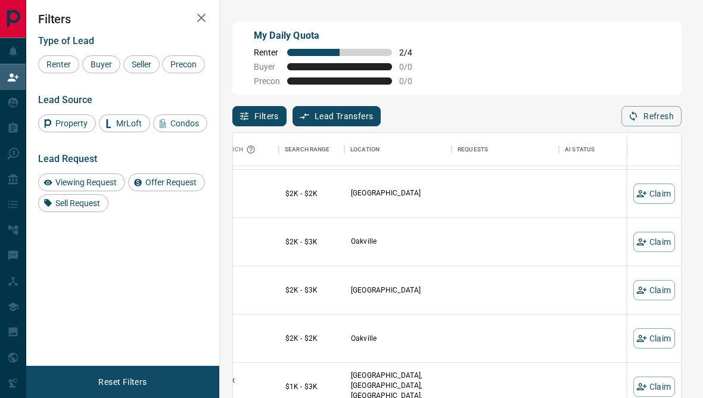
scroll to position [139, 222]
click at [657, 299] on button "Claim" at bounding box center [654, 292] width 42 height 20
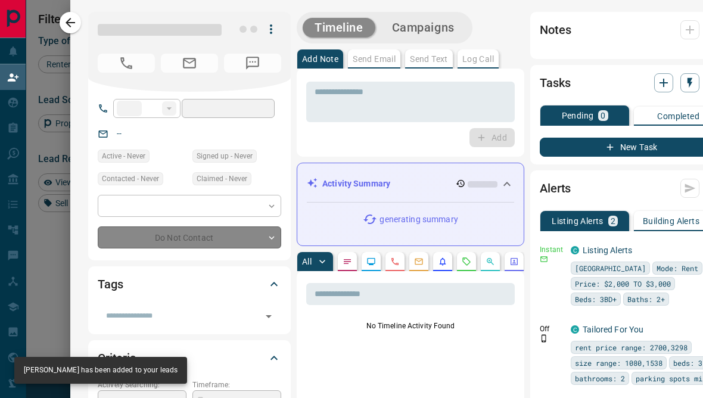
type input "**"
type input "**********"
type input "**"
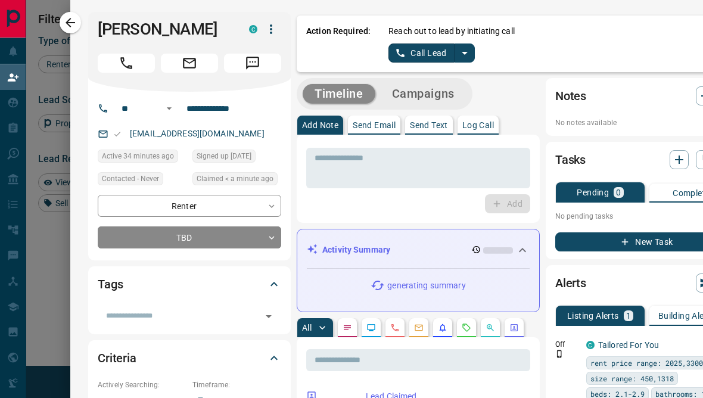
click at [428, 52] on link "Call Lead" at bounding box center [421, 52] width 66 height 19
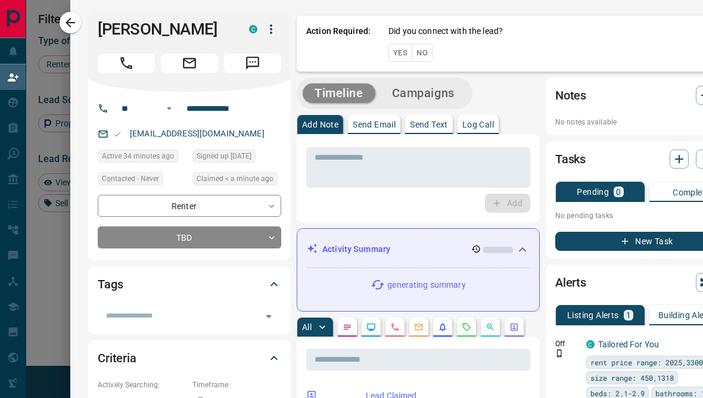
click at [428, 60] on button "No" at bounding box center [422, 52] width 21 height 18
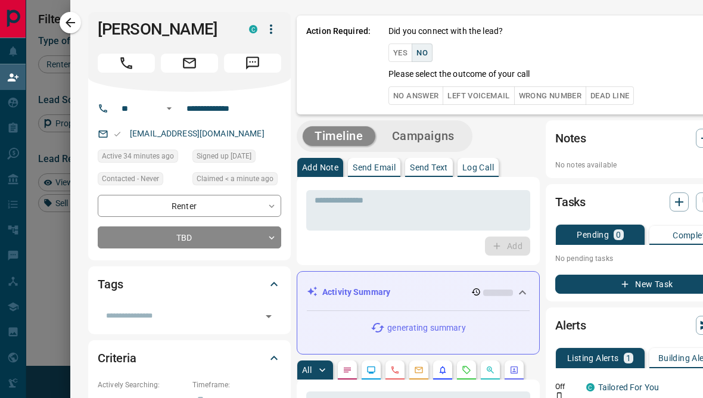
click at [425, 96] on button "No Answer" at bounding box center [415, 95] width 55 height 18
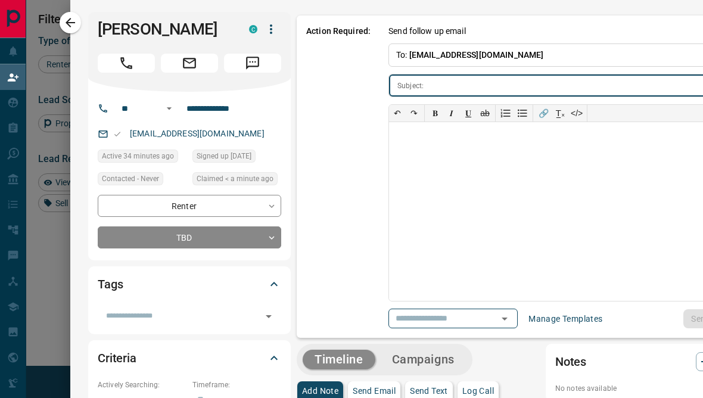
type input "**********"
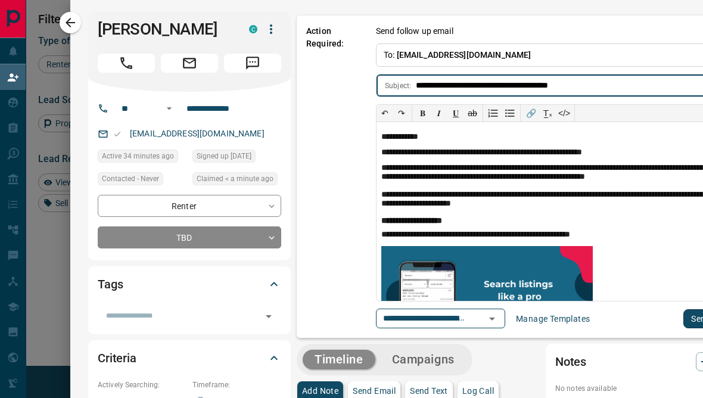
click at [690, 318] on button "Send" at bounding box center [700, 318] width 35 height 19
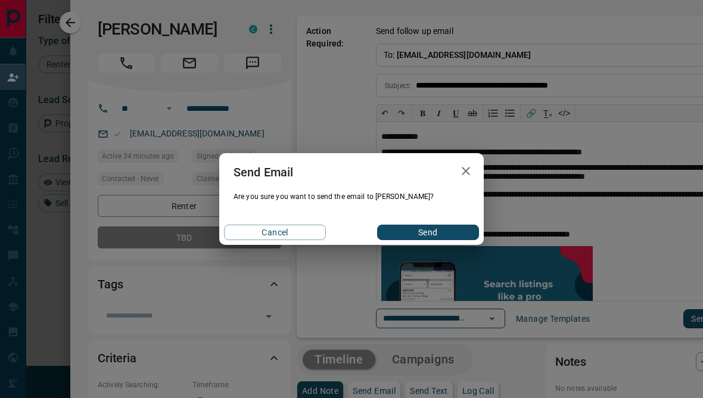
click at [438, 238] on button "Send" at bounding box center [428, 232] width 102 height 15
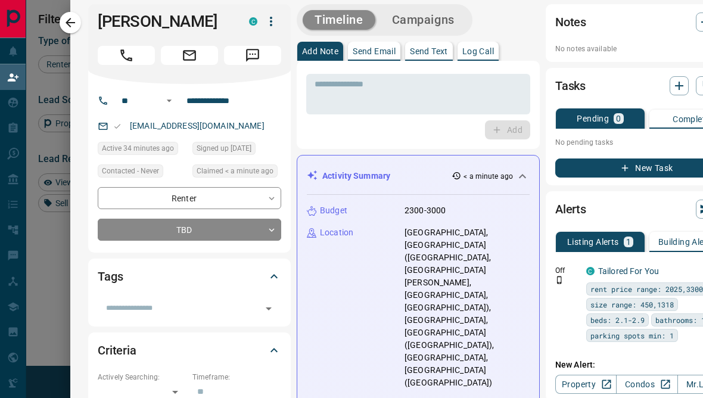
scroll to position [7, 0]
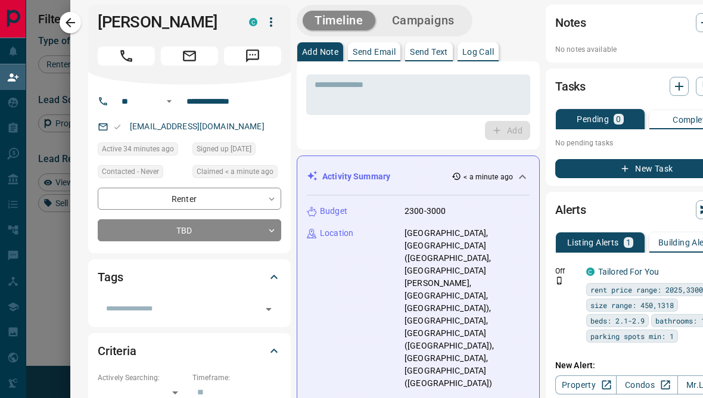
click at [440, 52] on p "Send Text" at bounding box center [429, 52] width 38 height 8
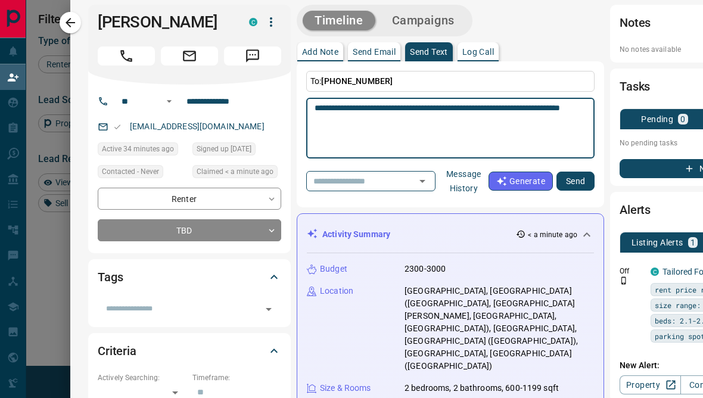
type textarea "**********"
click at [575, 189] on button "Send" at bounding box center [575, 181] width 38 height 19
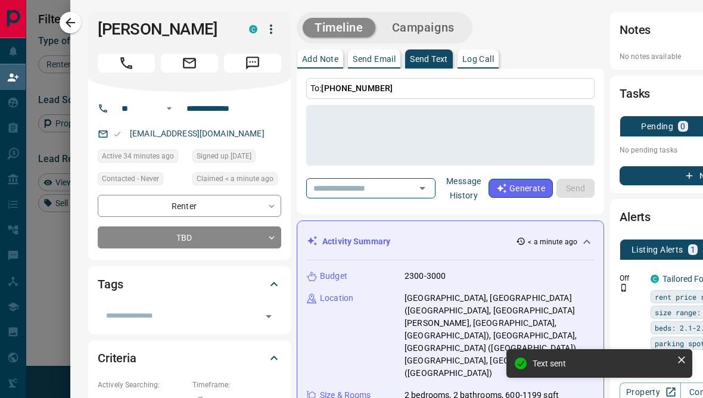
scroll to position [0, 0]
click at [51, 266] on div at bounding box center [351, 199] width 703 height 398
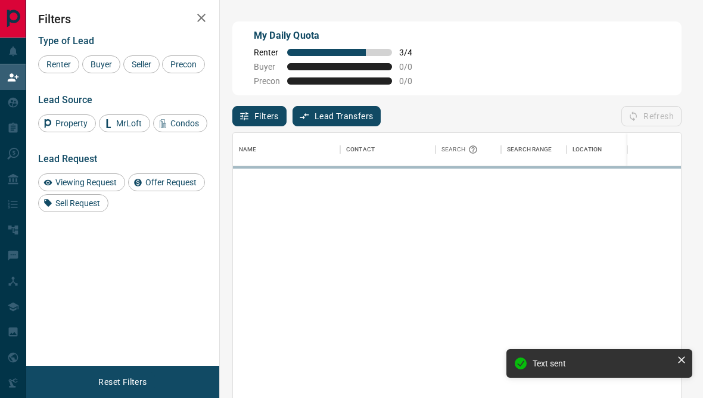
click at [63, 266] on div "Filters Type of Lead Renter Buyer Seller Precon Lead Source Property MrLoft Con…" at bounding box center [122, 183] width 193 height 366
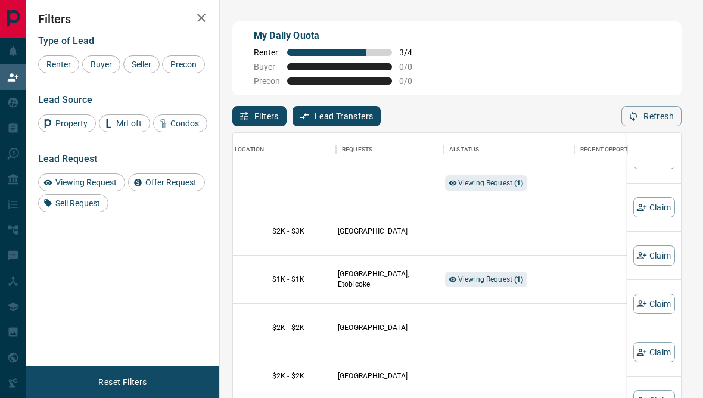
scroll to position [474, 189]
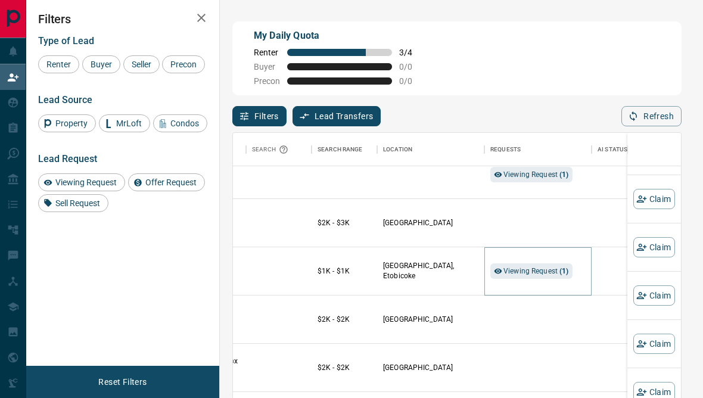
click at [553, 267] on span "Viewing Request ( 1 )" at bounding box center [536, 271] width 66 height 8
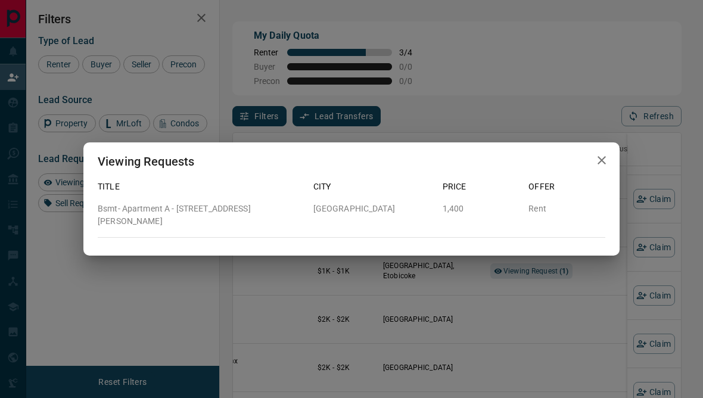
click at [569, 277] on div "Viewing Requests Title City Price Offer Bsmt- Apartment A - [STREET_ADDRESS][GE…" at bounding box center [351, 199] width 703 height 398
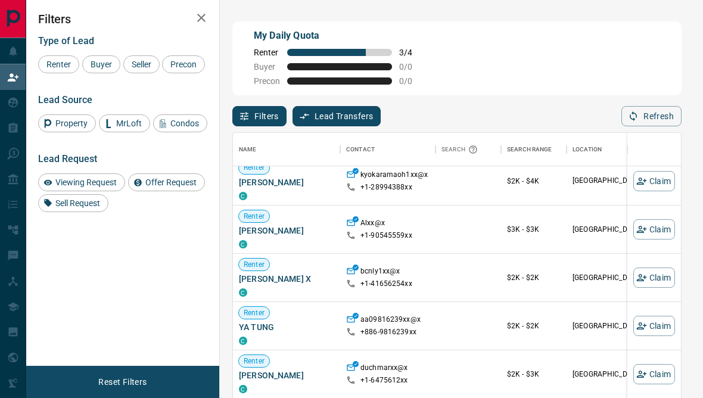
scroll to position [782, 0]
click at [655, 237] on button "Claim" at bounding box center [654, 228] width 42 height 20
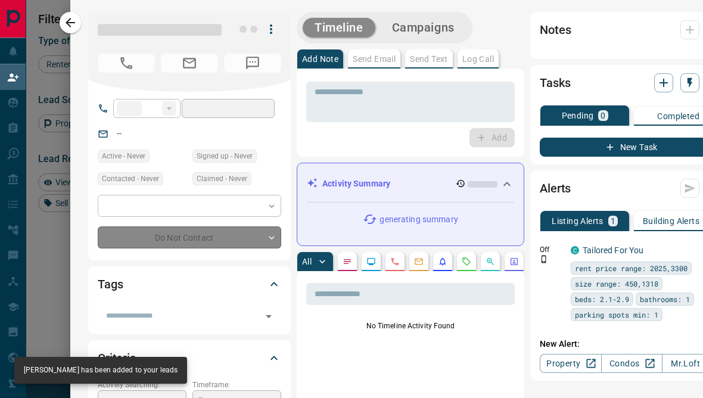
type input "**"
type input "**********"
type input "**"
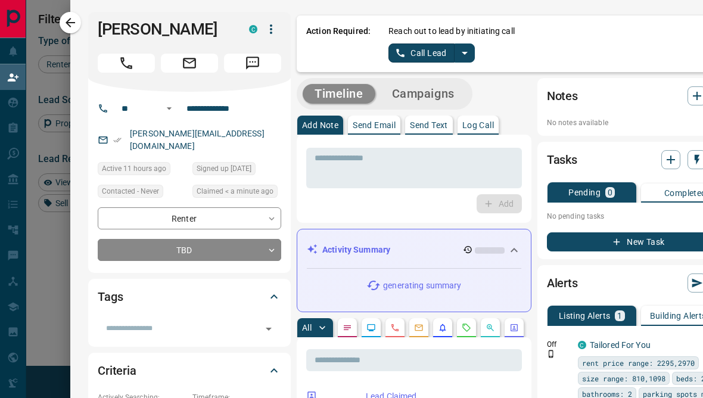
click at [455, 52] on button "split button" at bounding box center [465, 52] width 20 height 19
click at [471, 59] on icon "split button" at bounding box center [465, 53] width 14 height 14
click at [468, 51] on icon "split button" at bounding box center [465, 53] width 14 height 14
click at [465, 49] on icon "split button" at bounding box center [465, 53] width 14 height 14
click at [425, 55] on link "Call Lead" at bounding box center [421, 52] width 66 height 19
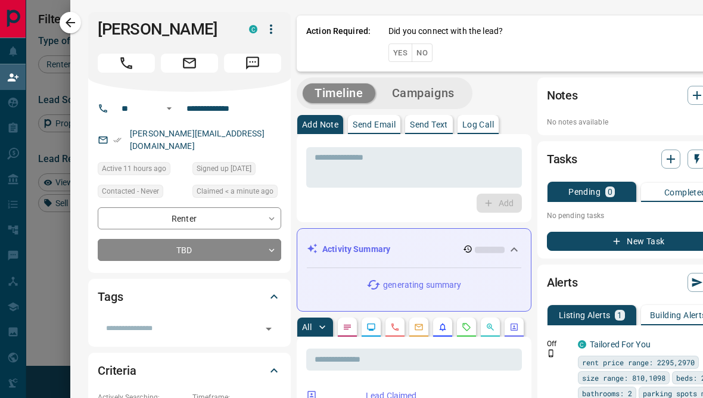
click at [428, 54] on button "No" at bounding box center [422, 52] width 21 height 18
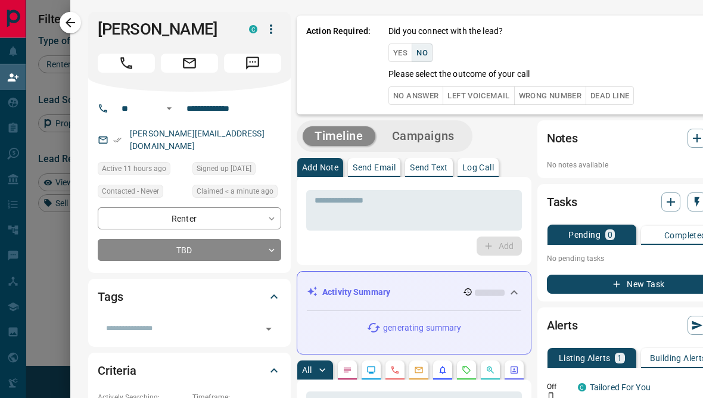
click at [419, 104] on button "No Answer" at bounding box center [415, 95] width 55 height 18
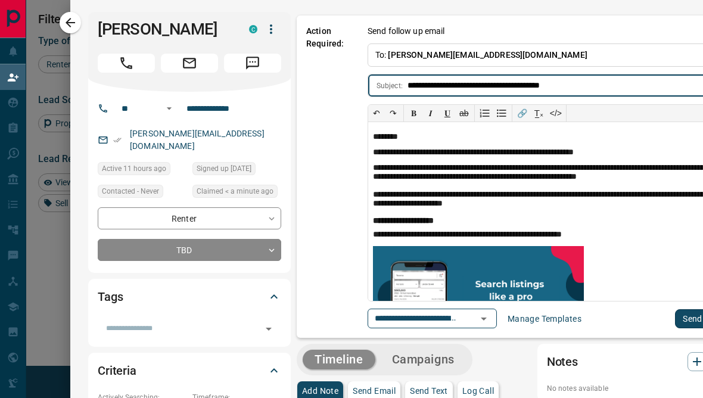
click at [686, 316] on button "Send" at bounding box center [692, 318] width 35 height 19
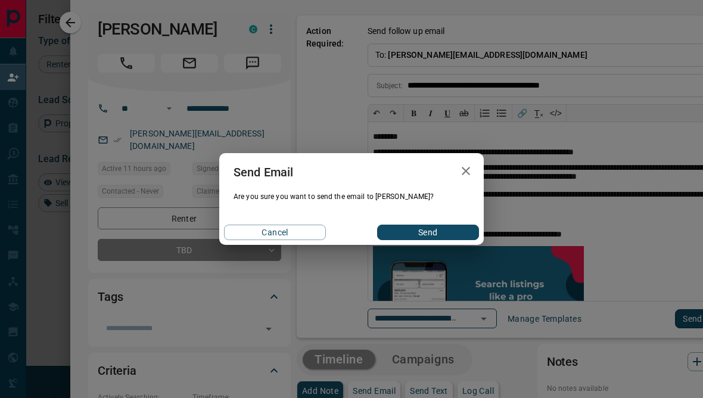
click at [444, 234] on button "Send" at bounding box center [428, 232] width 102 height 15
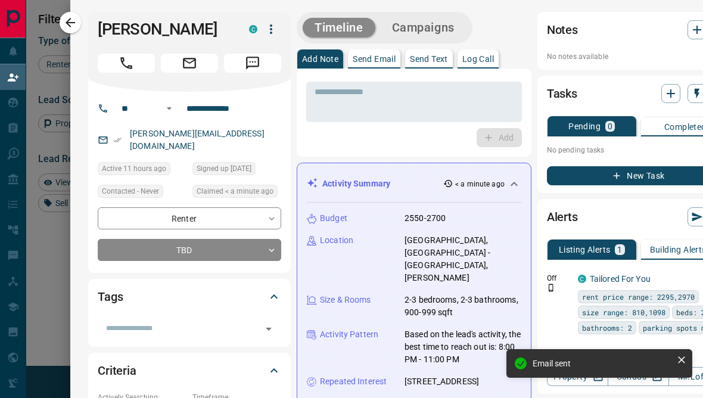
click at [433, 58] on p "Send Text" at bounding box center [429, 59] width 38 height 8
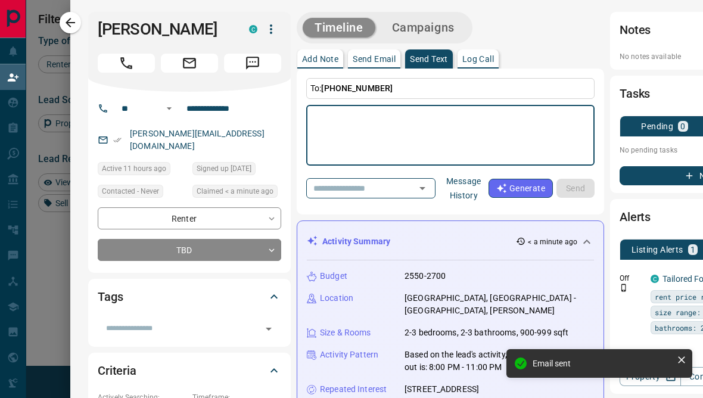
click at [393, 126] on textarea at bounding box center [451, 135] width 272 height 51
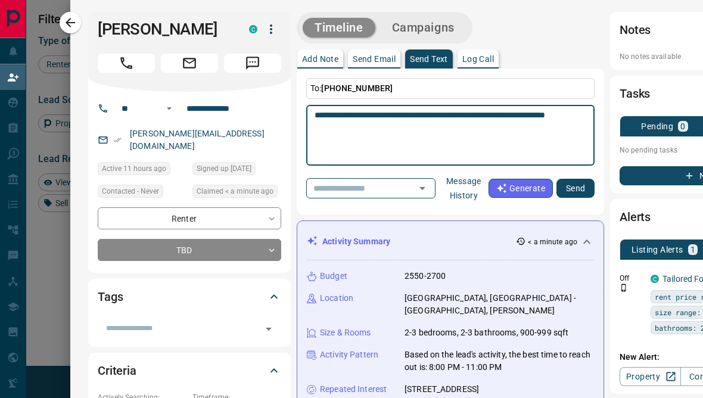
click at [455, 117] on textarea "**********" at bounding box center [446, 135] width 262 height 51
type textarea "**********"
click at [575, 192] on button "Send" at bounding box center [575, 188] width 38 height 19
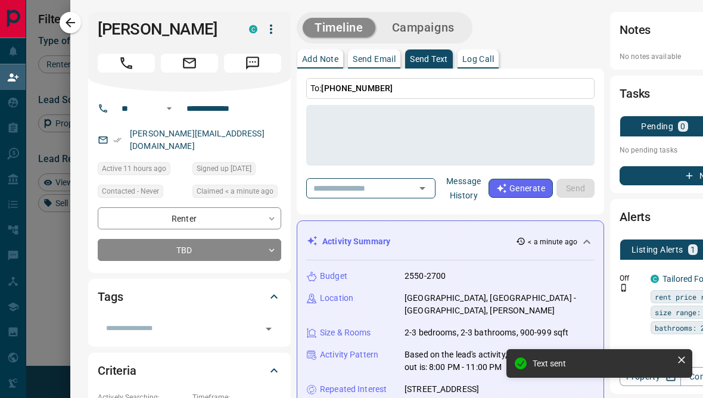
click at [60, 281] on div at bounding box center [351, 199] width 703 height 398
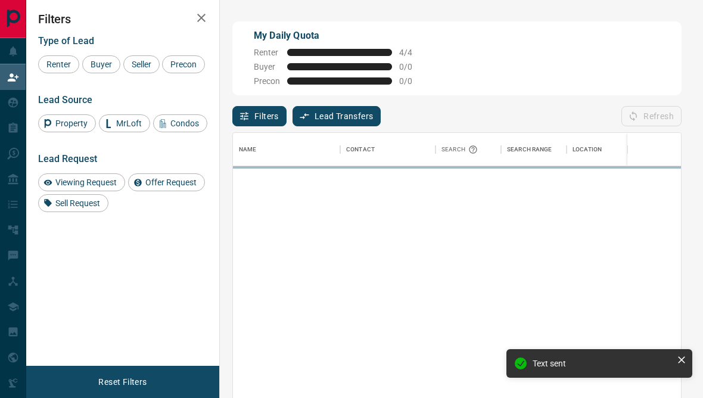
scroll to position [352, 448]
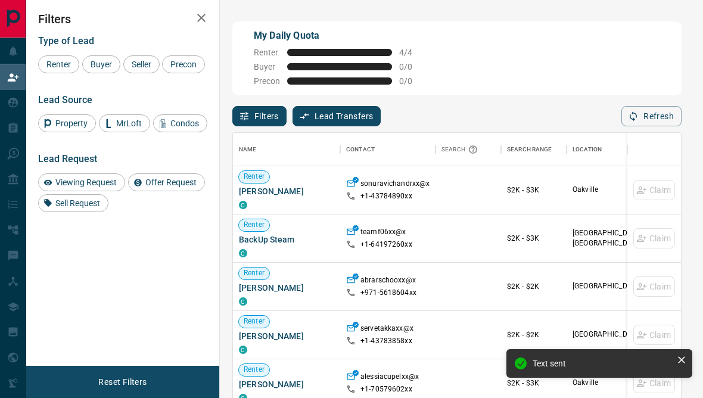
click at [203, 18] on icon "button" at bounding box center [201, 18] width 14 height 14
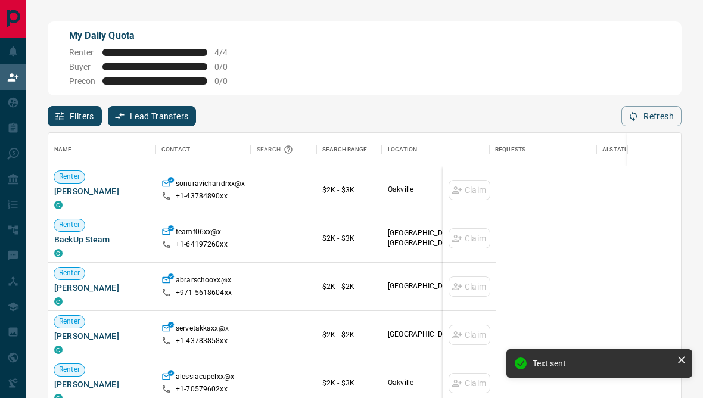
scroll to position [352, 633]
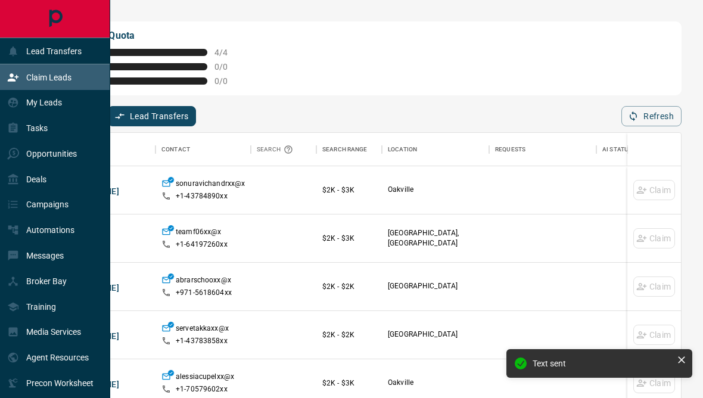
click at [16, 130] on icon at bounding box center [13, 128] width 9 height 10
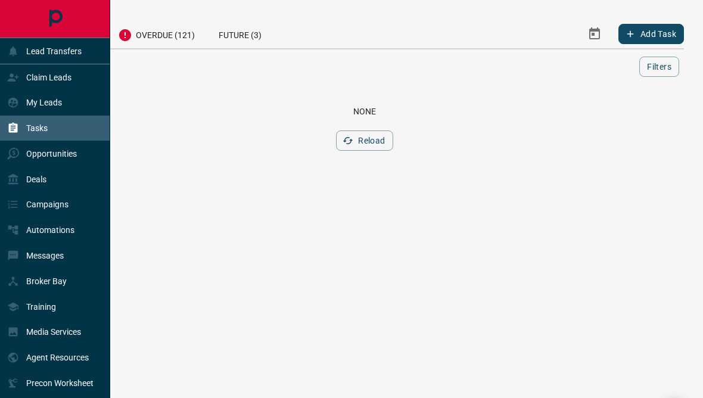
click at [73, 179] on div "Deals" at bounding box center [55, 179] width 110 height 26
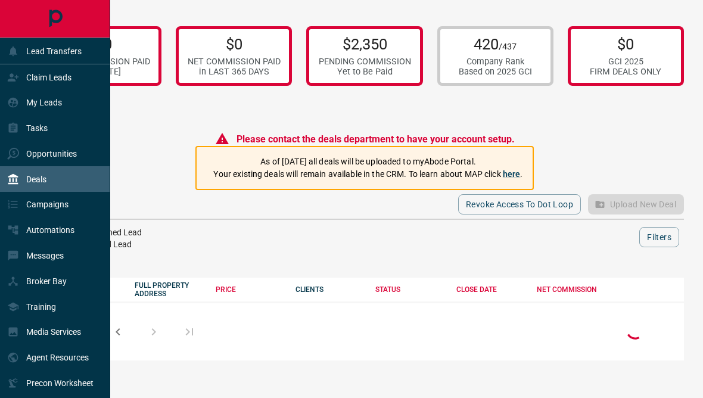
click at [73, 158] on p "Opportunities" at bounding box center [51, 154] width 51 height 10
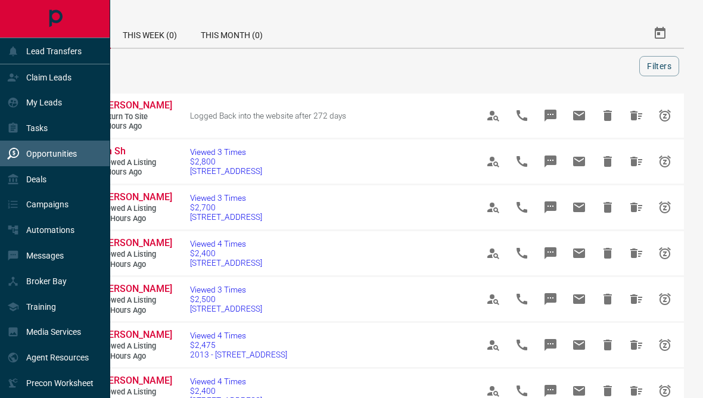
click at [67, 133] on div "Tasks" at bounding box center [55, 129] width 110 height 26
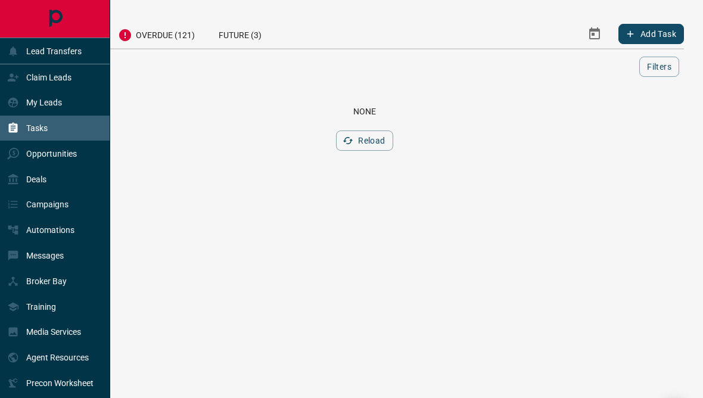
click at [61, 260] on p "Messages" at bounding box center [45, 256] width 38 height 10
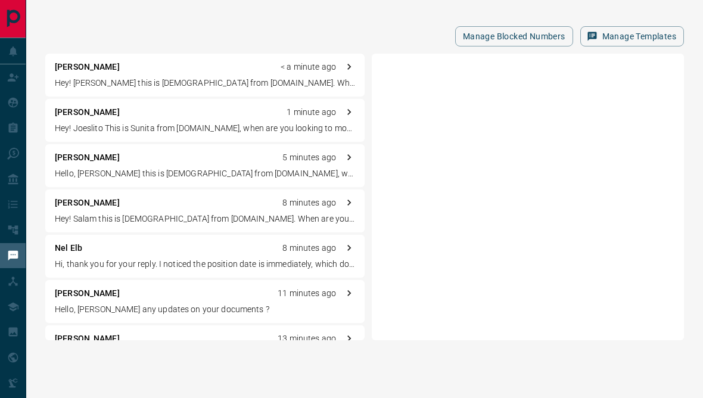
click at [315, 25] on div "Manage Blocked Numbers Manage Templates [PERSON_NAME] < a minute ago Hey! [PERS…" at bounding box center [364, 179] width 677 height 359
click at [248, 256] on div "Nel Elb 8 minutes ago Hi, thank you for your reply. I noticed the position date…" at bounding box center [204, 256] width 319 height 43
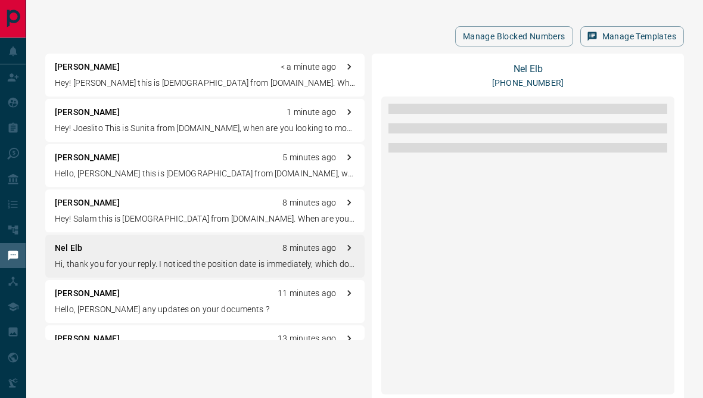
scroll to position [154, 0]
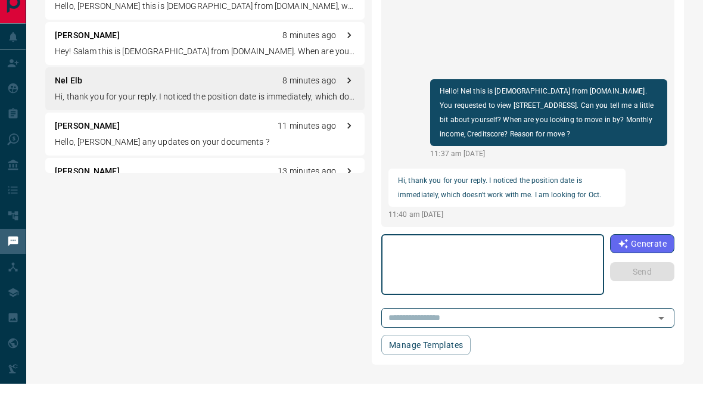
type textarea "*"
type textarea "**********"
click at [645, 277] on button "Send" at bounding box center [642, 285] width 64 height 19
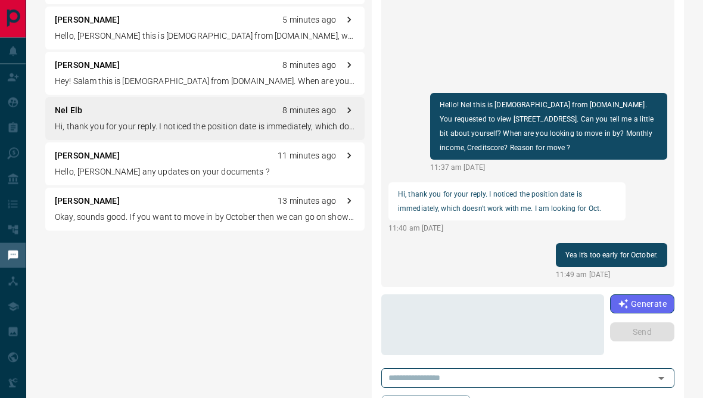
scroll to position [107, 0]
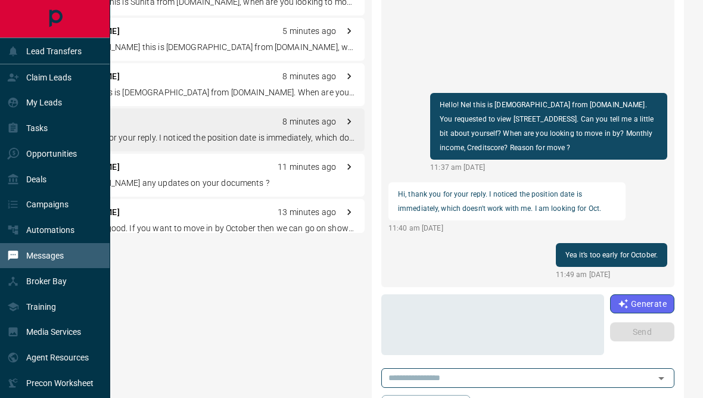
click at [17, 57] on icon at bounding box center [13, 51] width 12 height 12
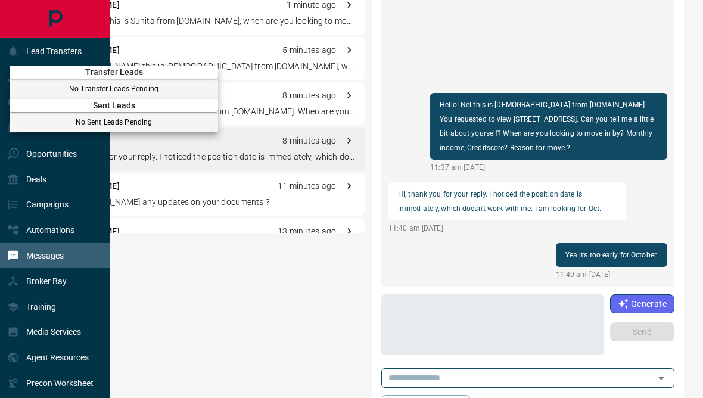
scroll to position [0, 0]
click at [316, 324] on div at bounding box center [351, 199] width 703 height 398
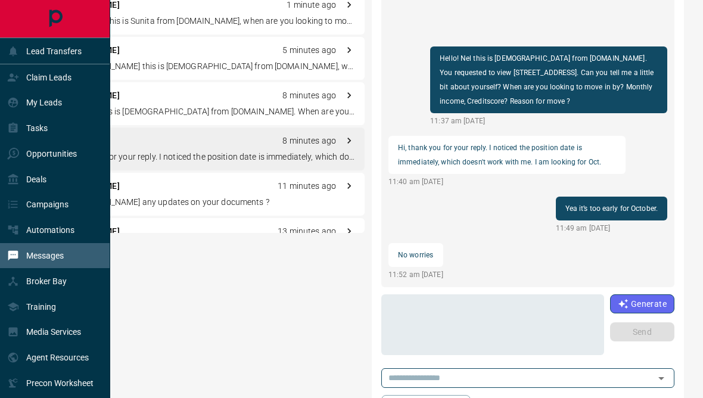
click at [320, 397] on div "[PERSON_NAME] < a minute ago Hey! [PERSON_NAME] this is [DEMOGRAPHIC_DATA] from…" at bounding box center [364, 185] width 639 height 478
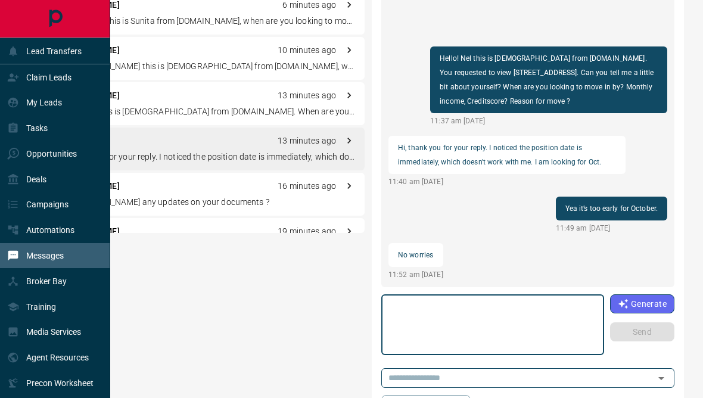
scroll to position [13, 0]
